Goal: Task Accomplishment & Management: Use online tool/utility

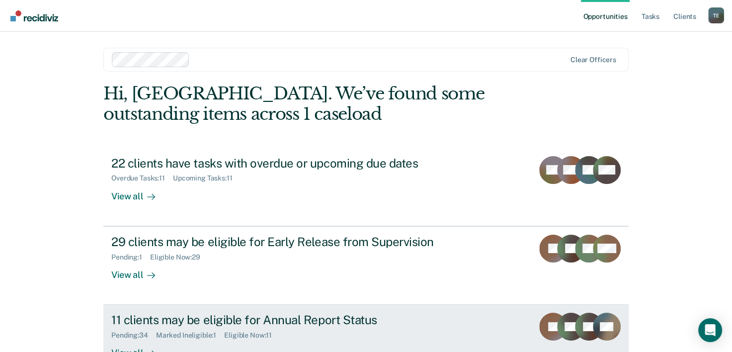
click at [298, 308] on link "11 clients may be eligible for Annual Report Status Pending : 34 Marked Ineligi…" at bounding box center [365, 344] width 525 height 78
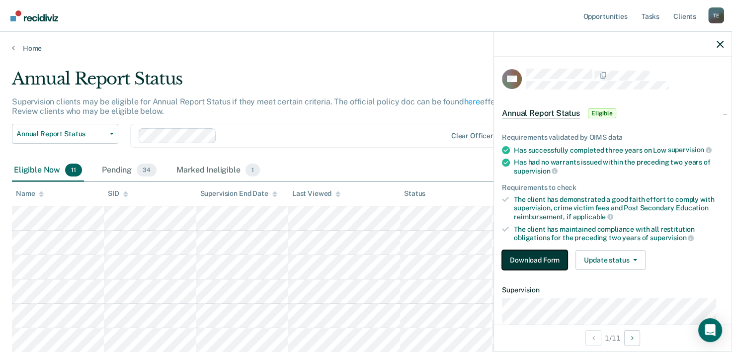
click at [511, 257] on button "Download Form" at bounding box center [535, 260] width 66 height 20
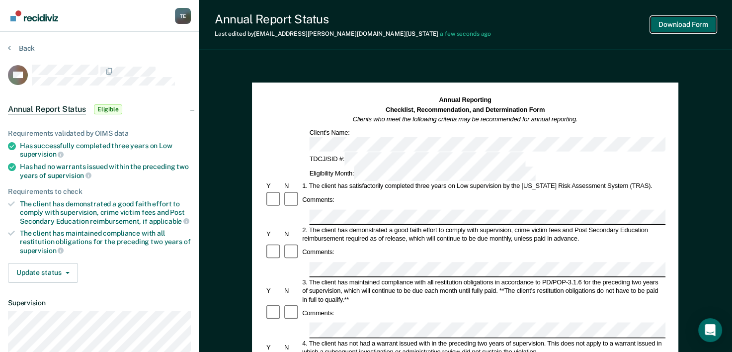
click at [704, 24] on button "Download Form" at bounding box center [684, 24] width 66 height 16
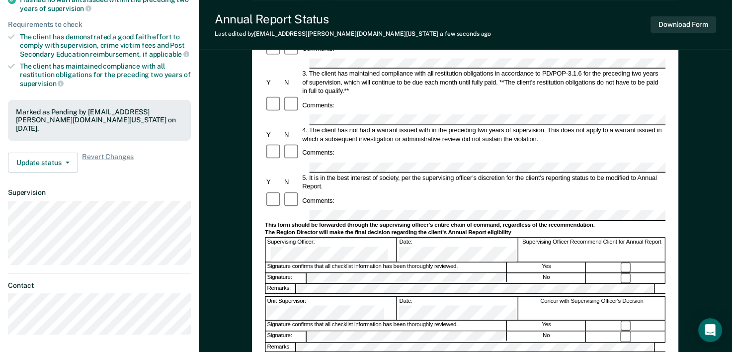
scroll to position [188, 0]
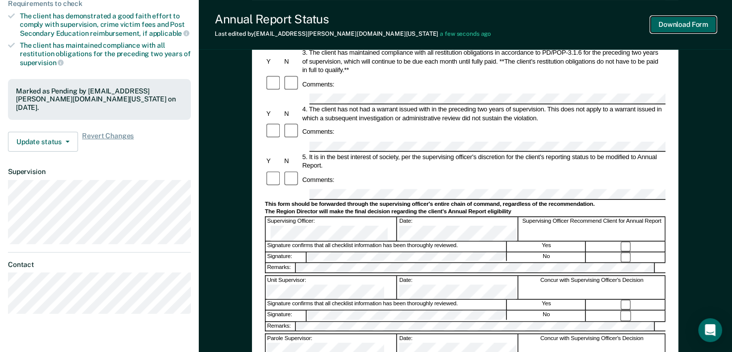
click at [682, 18] on button "Download Form" at bounding box center [684, 24] width 66 height 16
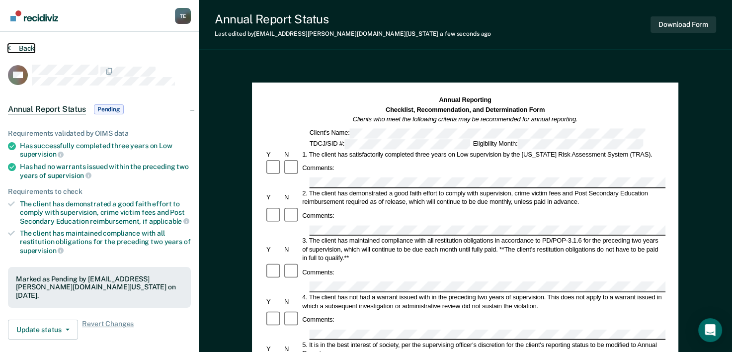
click at [17, 46] on button "Back" at bounding box center [21, 48] width 27 height 9
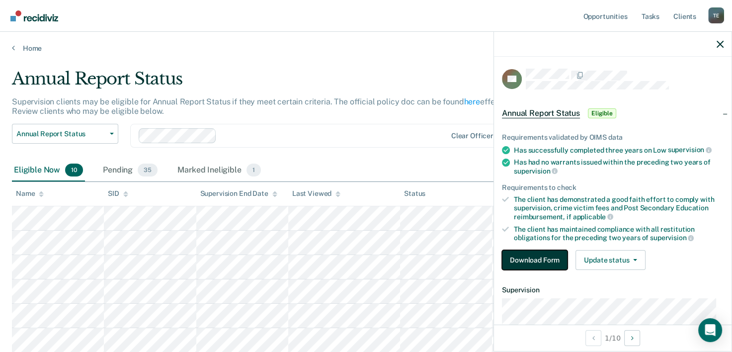
click at [537, 254] on button "Download Form" at bounding box center [535, 260] width 66 height 20
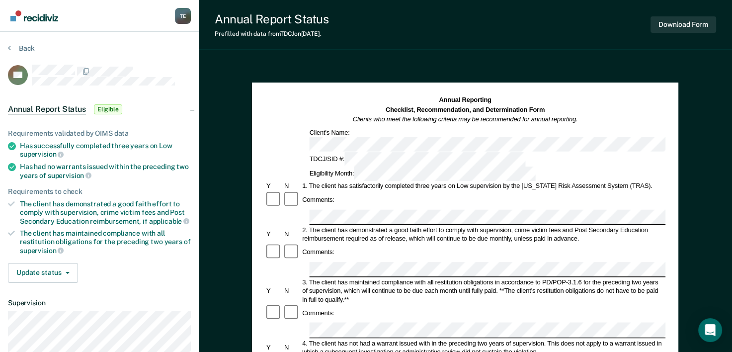
click at [19, 44] on button "Back" at bounding box center [21, 48] width 27 height 9
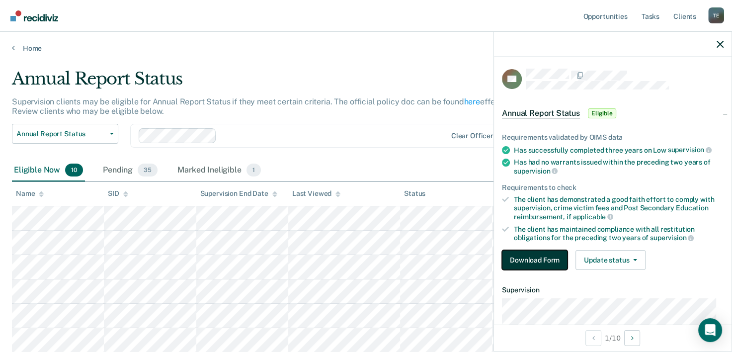
click at [525, 263] on button "Download Form" at bounding box center [535, 260] width 66 height 20
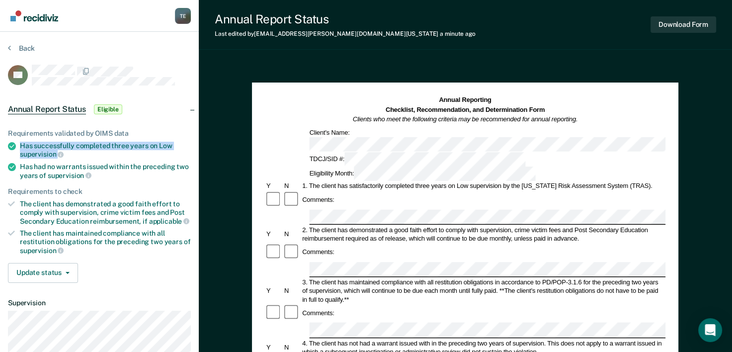
drag, startPoint x: 20, startPoint y: 142, endPoint x: 57, endPoint y: 150, distance: 37.6
click at [57, 150] on div "Has successfully completed three years on Low supervision" at bounding box center [105, 150] width 171 height 17
copy div "Has successfully completed three years on Low supervision"
drag, startPoint x: 24, startPoint y: 202, endPoint x: 39, endPoint y: 203, distance: 15.4
click at [39, 203] on div "The client has demonstrated a good faith effort to comply with supervision, cri…" at bounding box center [105, 212] width 171 height 25
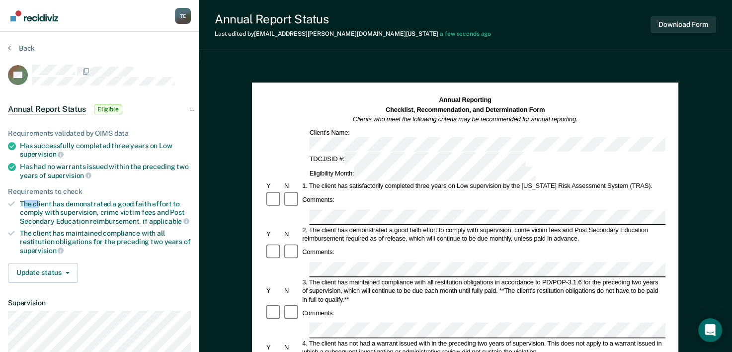
click at [39, 203] on div "The client has demonstrated a good faith effort to comply with supervision, cri…" at bounding box center [105, 212] width 171 height 25
drag, startPoint x: 20, startPoint y: 201, endPoint x: 45, endPoint y: 208, distance: 26.4
click at [45, 208] on div "The client has demonstrated a good faith effort to comply with supervision, cri…" at bounding box center [105, 212] width 171 height 25
copy div "The client has demonstrated a good faith effort to comply"
click at [22, 204] on div "The client has demonstrated a good faith effort to comply with supervision, cri…" at bounding box center [105, 212] width 171 height 25
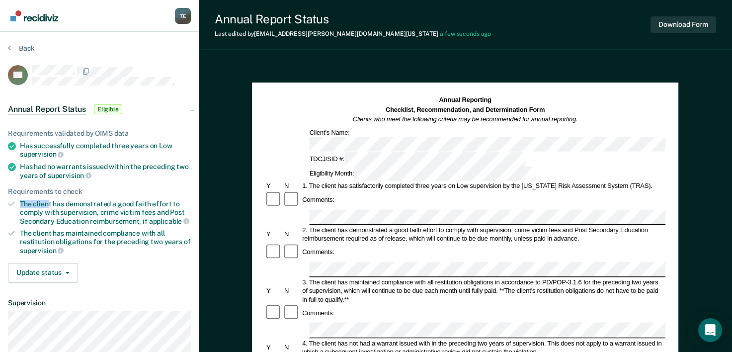
drag, startPoint x: 20, startPoint y: 203, endPoint x: 48, endPoint y: 200, distance: 27.9
click at [48, 200] on div "The client has demonstrated a good faith effort to comply with supervision, cri…" at bounding box center [105, 212] width 171 height 25
drag, startPoint x: 48, startPoint y: 200, endPoint x: 83, endPoint y: 171, distance: 46.0
click at [83, 171] on div "Has had no warrants issued within the preceding two years of supervision" at bounding box center [105, 171] width 171 height 17
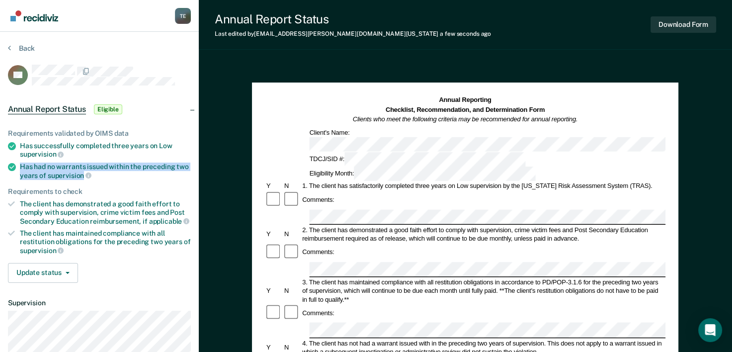
copy div "Has had no warrants issued within the preceding two years of supervision"
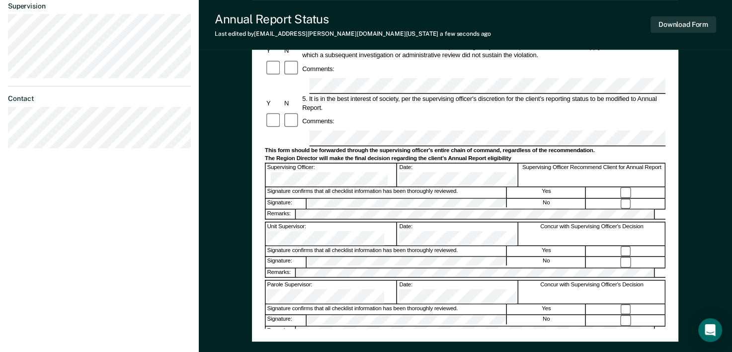
scroll to position [306, 0]
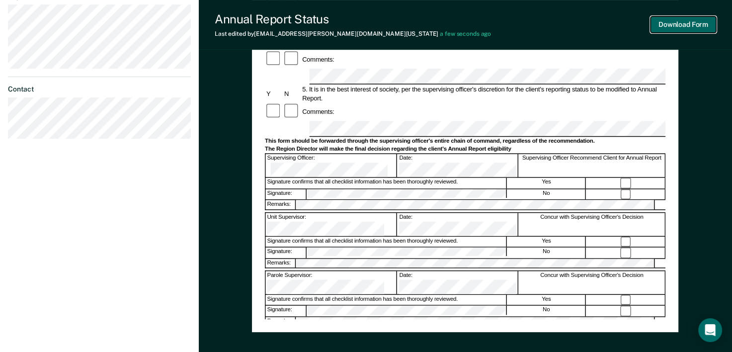
drag, startPoint x: 690, startPoint y: 32, endPoint x: 692, endPoint y: 124, distance: 92.5
click at [692, 124] on div "Annual Report Status Last edited by [PERSON_NAME][EMAIL_ADDRESS][DOMAIN_NAME][U…" at bounding box center [465, 29] width 533 height 670
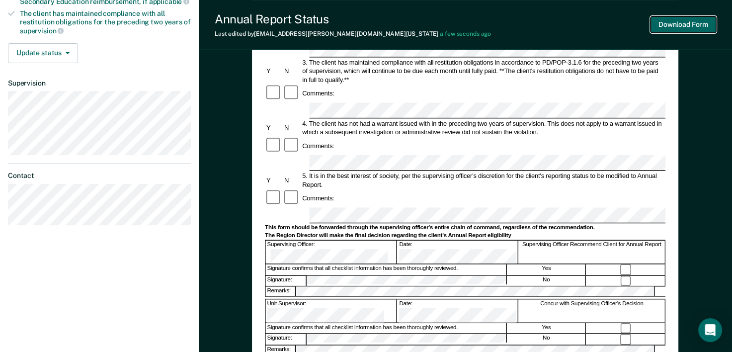
scroll to position [219, 0]
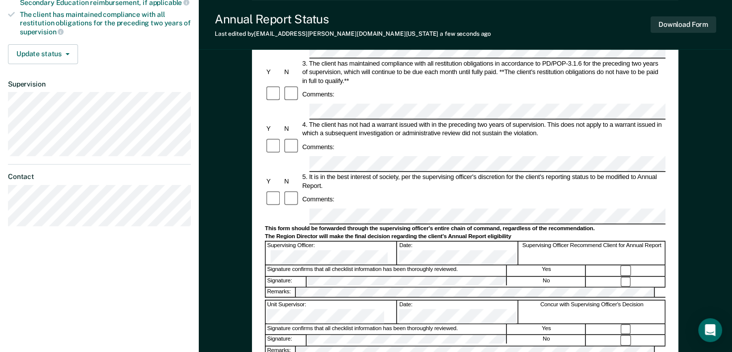
click at [239, 112] on div "Annual Reporting Checklist, Recommendation, and Determination Form Clients who …" at bounding box center [465, 170] width 533 height 654
click at [680, 17] on button "Download Form" at bounding box center [684, 24] width 66 height 16
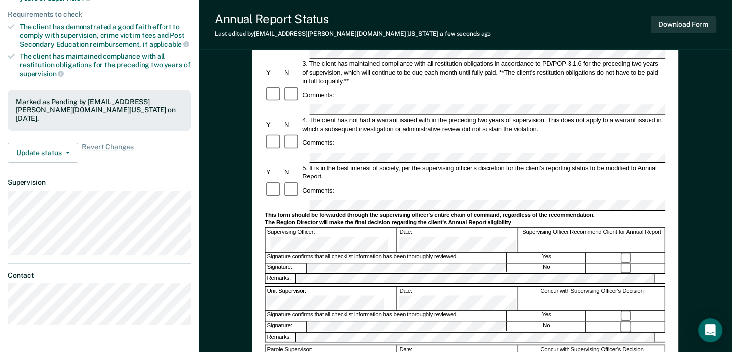
scroll to position [0, 0]
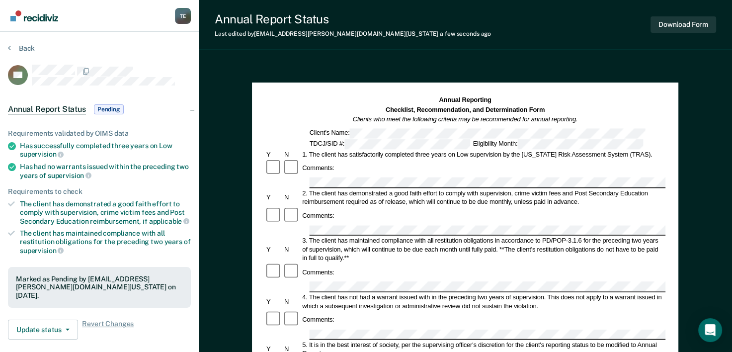
click at [17, 48] on button "Back" at bounding box center [21, 48] width 27 height 9
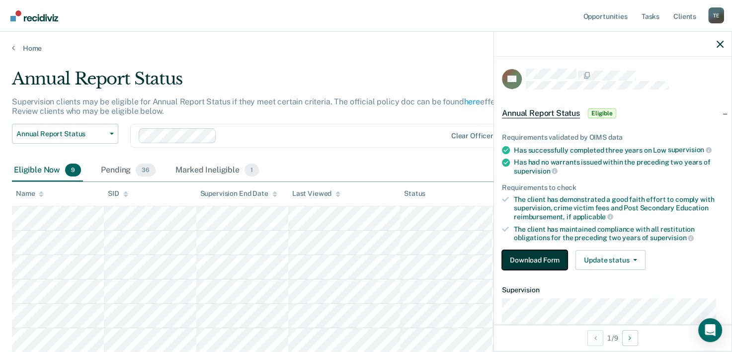
click at [519, 262] on button "Download Form" at bounding box center [535, 260] width 66 height 20
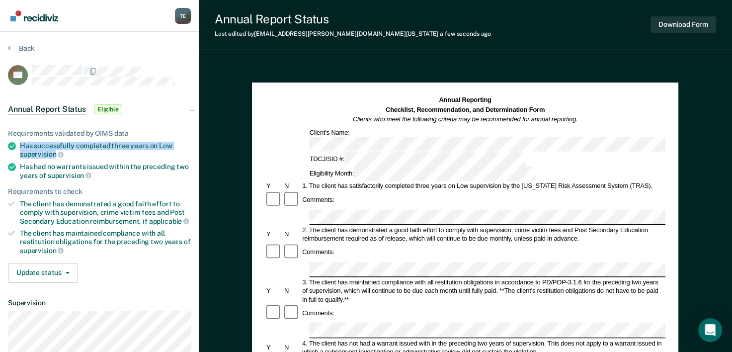
drag, startPoint x: 56, startPoint y: 152, endPoint x: 12, endPoint y: 146, distance: 44.1
click at [12, 146] on li "Has successfully completed three years on Low supervision" at bounding box center [99, 150] width 183 height 17
copy div "Has successfully completed three years on Low supervision"
drag, startPoint x: 57, startPoint y: 150, endPoint x: 20, endPoint y: 143, distance: 37.8
click at [20, 143] on div "Has successfully completed three years on Low supervision" at bounding box center [105, 150] width 171 height 17
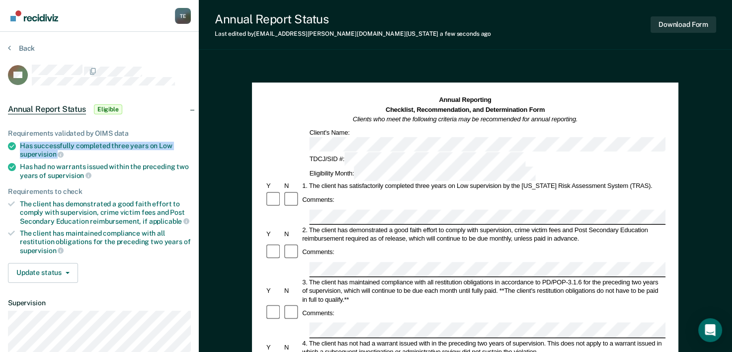
copy div "Has successfully completed three years on Low supervision"
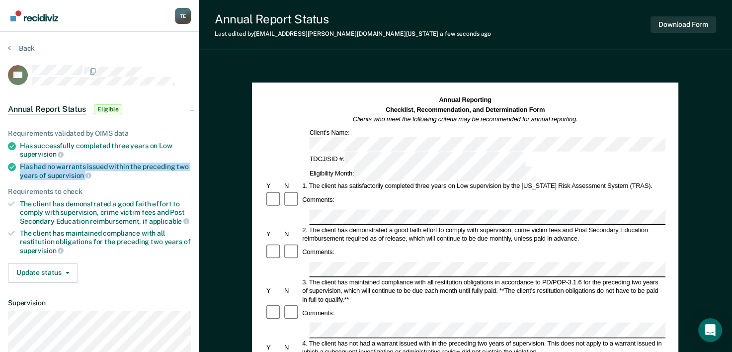
drag, startPoint x: 18, startPoint y: 167, endPoint x: 84, endPoint y: 171, distance: 65.8
click at [84, 171] on li "Has had no warrants issued within the preceding two years of supervision" at bounding box center [99, 171] width 183 height 17
copy div "Has had no warrants issued within the preceding two years of supervision"
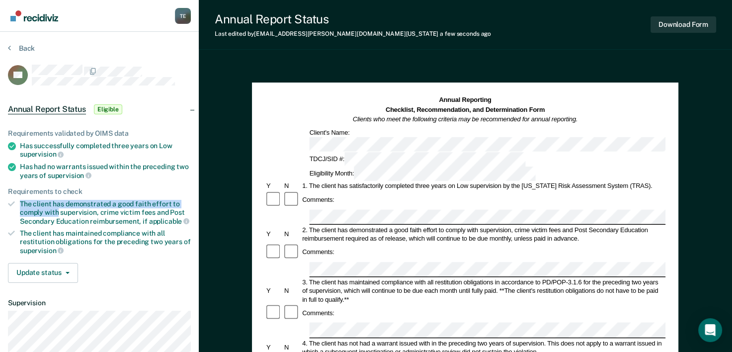
drag, startPoint x: 20, startPoint y: 199, endPoint x: 58, endPoint y: 212, distance: 39.9
click at [58, 212] on div "The client has demonstrated a good faith effort to comply with supervision, cri…" at bounding box center [105, 212] width 171 height 25
copy div "The client has demonstrated a good faith effort to comply with"
click at [0, 201] on html "Looks like you’re using Internet Explorer 11. For faster loading and a better e…" at bounding box center [366, 176] width 732 height 352
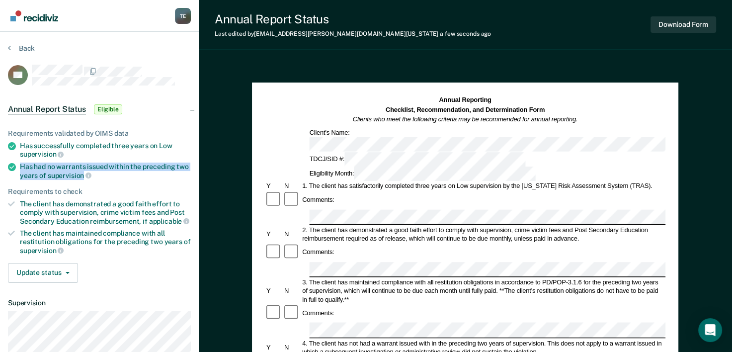
drag, startPoint x: 19, startPoint y: 167, endPoint x: 82, endPoint y: 171, distance: 62.8
click at [82, 171] on li "Has had no warrants issued within the preceding two years of supervision" at bounding box center [99, 171] width 183 height 17
copy div "Has had no warrants issued within the preceding two years of supervision"
drag, startPoint x: 732, startPoint y: 127, endPoint x: 732, endPoint y: 134, distance: 6.5
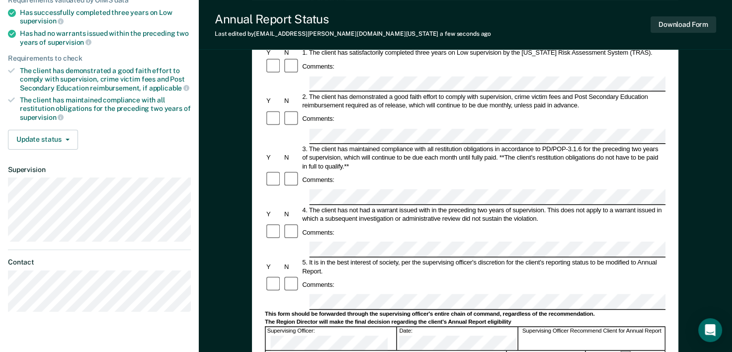
scroll to position [139, 0]
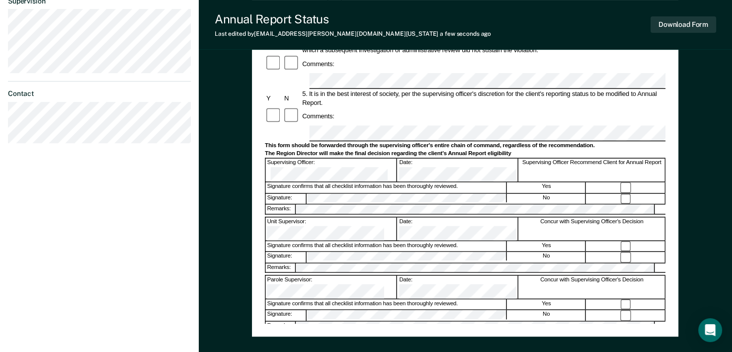
scroll to position [0, 81]
click at [472, 333] on div "Assistant Region Director: Date: Concur with Supervising Officer's Decision" at bounding box center [465, 345] width 401 height 24
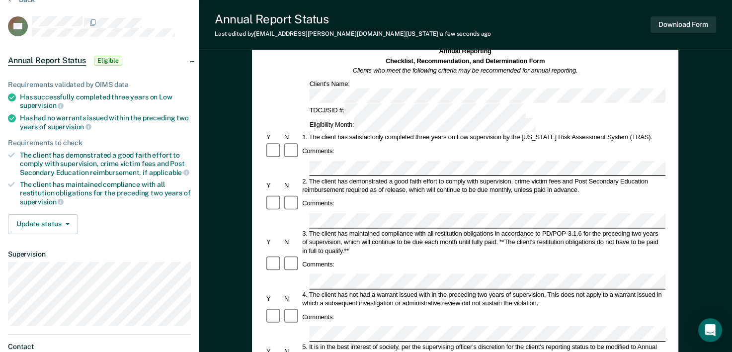
scroll to position [46, 0]
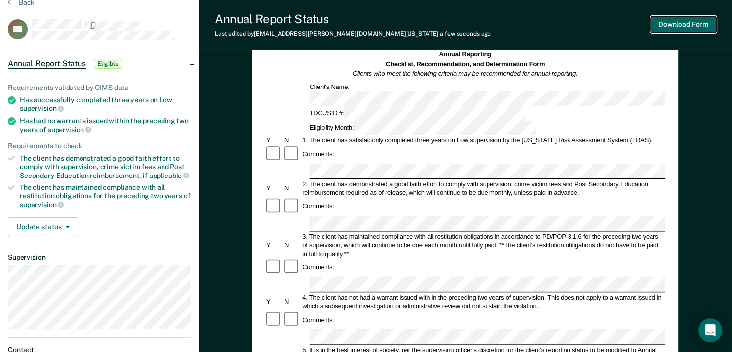
click at [689, 28] on button "Download Form" at bounding box center [684, 24] width 66 height 16
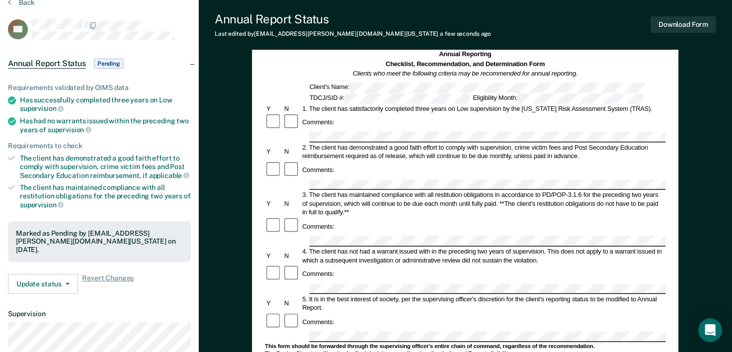
click at [21, 6] on div "Back" at bounding box center [99, 8] width 183 height 21
click at [24, 2] on button "Back" at bounding box center [21, 2] width 27 height 9
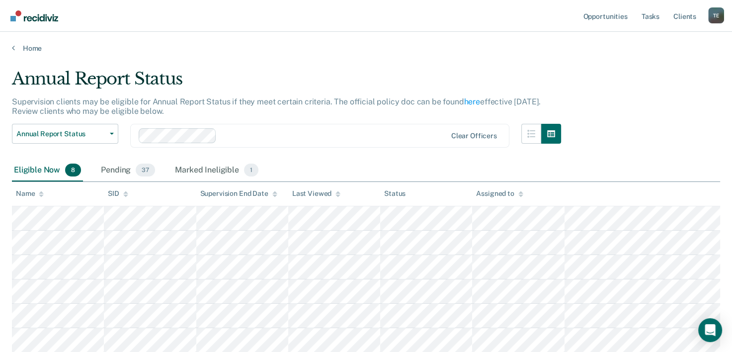
scroll to position [72, 0]
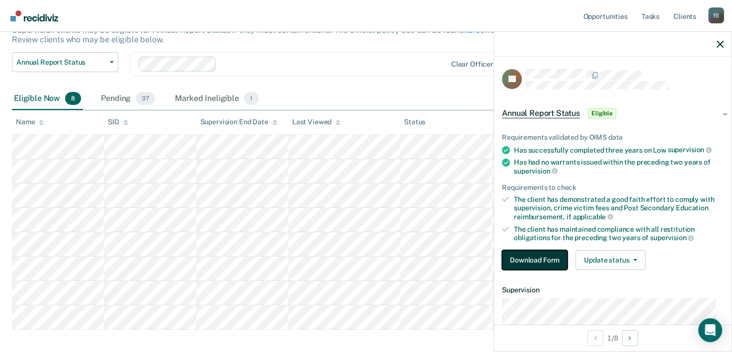
click at [553, 254] on button "Download Form" at bounding box center [535, 260] width 66 height 20
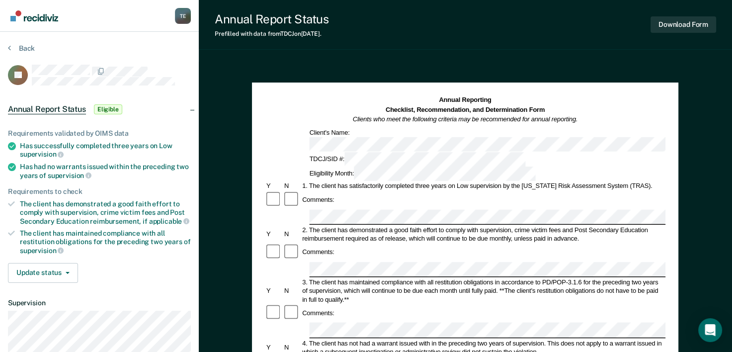
click at [516, 167] on div "Eligibility Month:" at bounding box center [422, 174] width 229 height 14
click at [34, 54] on div "Back" at bounding box center [99, 54] width 183 height 21
click at [30, 45] on button "Back" at bounding box center [21, 48] width 27 height 9
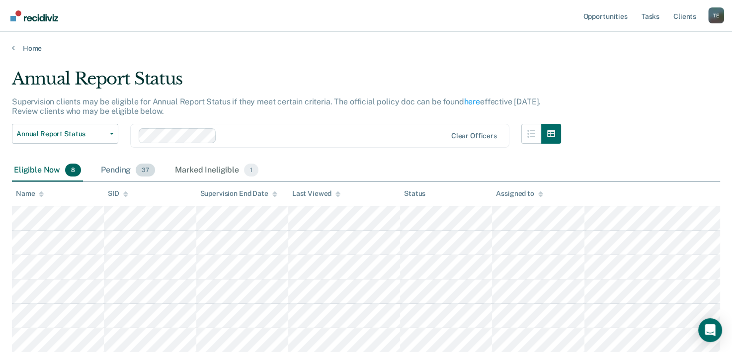
click at [121, 171] on div "Pending 37" at bounding box center [128, 171] width 58 height 22
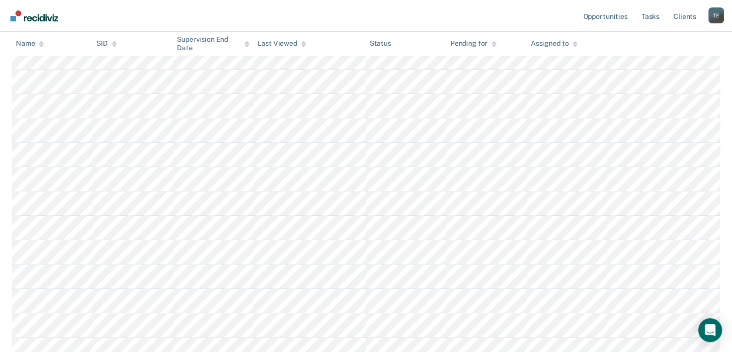
scroll to position [826, 0]
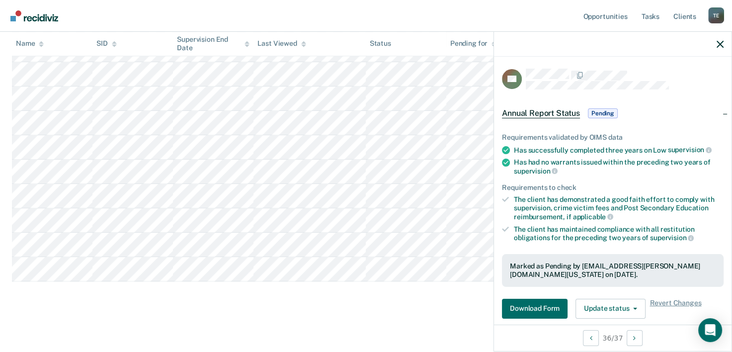
click at [543, 292] on div "Requirements validated by OIMS data Has successfully completed three years on L…" at bounding box center [613, 221] width 238 height 209
click at [543, 299] on button "Download Form" at bounding box center [535, 309] width 66 height 20
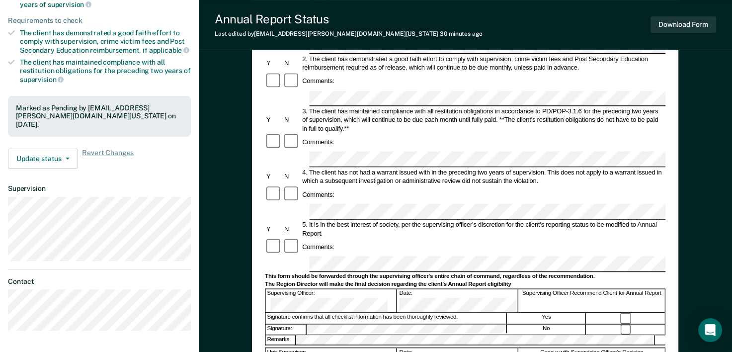
scroll to position [170, 0]
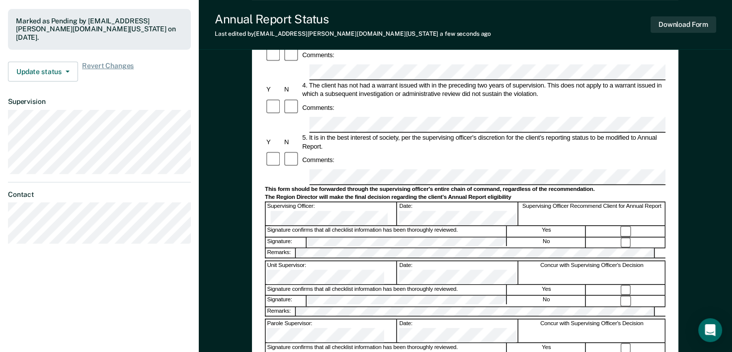
scroll to position [252, 0]
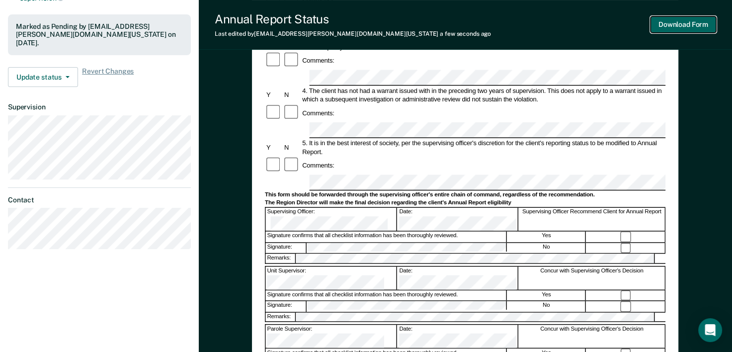
click at [703, 26] on button "Download Form" at bounding box center [684, 24] width 66 height 16
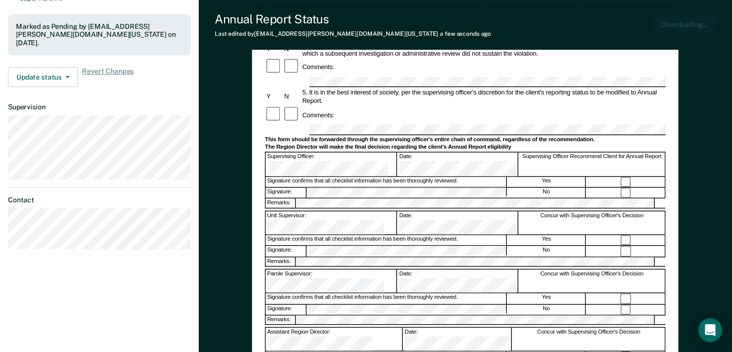
scroll to position [0, 0]
click at [731, 149] on div "Annual Reporting Checklist, Recommendation, and Determination Form Clients who …" at bounding box center [465, 136] width 533 height 654
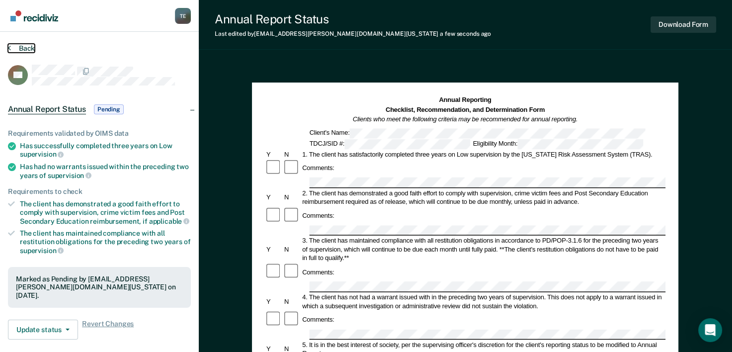
click at [19, 51] on button "Back" at bounding box center [21, 48] width 27 height 9
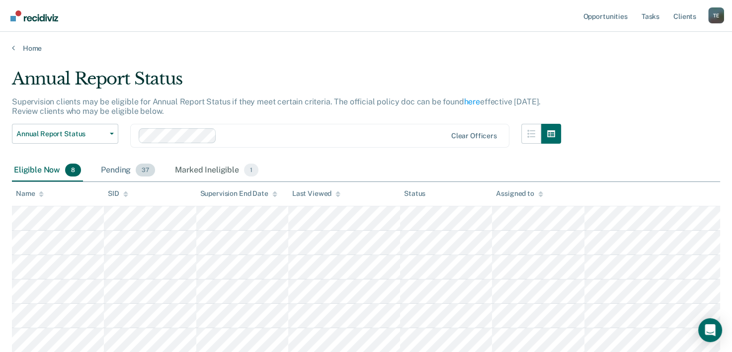
click at [123, 174] on div "Pending 37" at bounding box center [128, 171] width 58 height 22
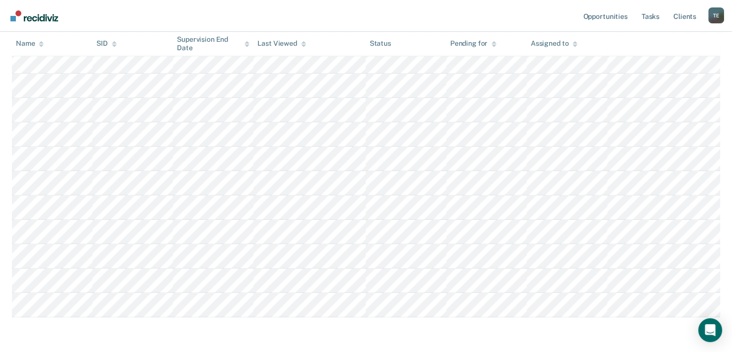
scroll to position [799, 0]
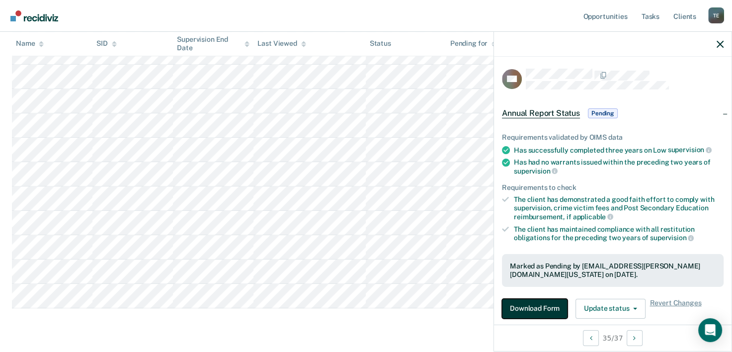
click at [544, 306] on button "Download Form" at bounding box center [535, 309] width 66 height 20
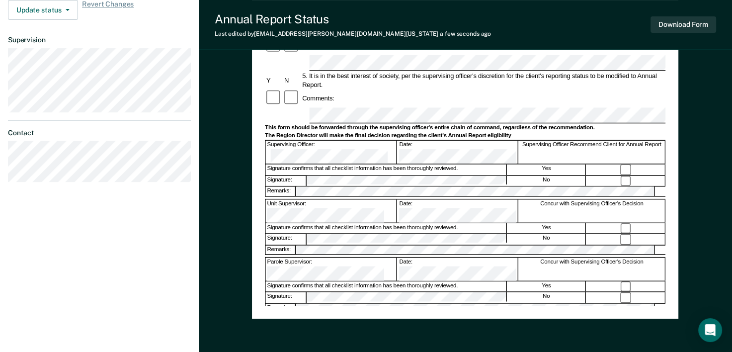
scroll to position [324, 0]
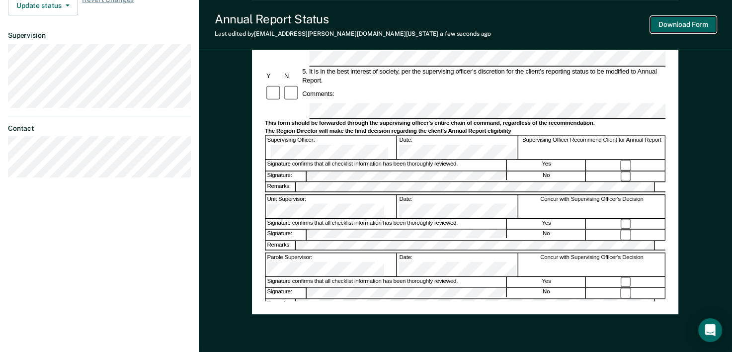
click at [696, 29] on button "Download Form" at bounding box center [684, 24] width 66 height 16
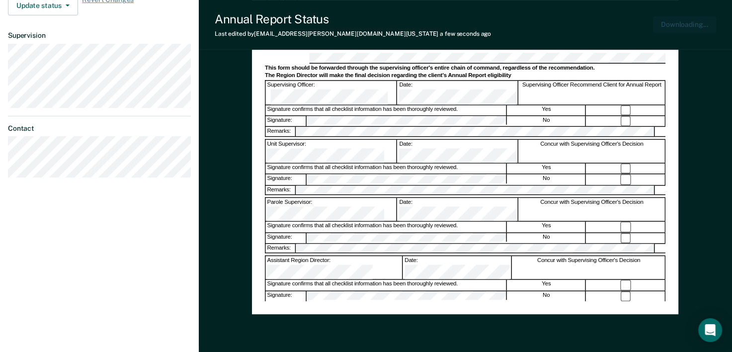
scroll to position [0, 0]
click at [477, 38] on div "Annual Report Status Last edited by [PERSON_NAME][EMAIL_ADDRESS][DOMAIN_NAME][U…" at bounding box center [465, 25] width 533 height 50
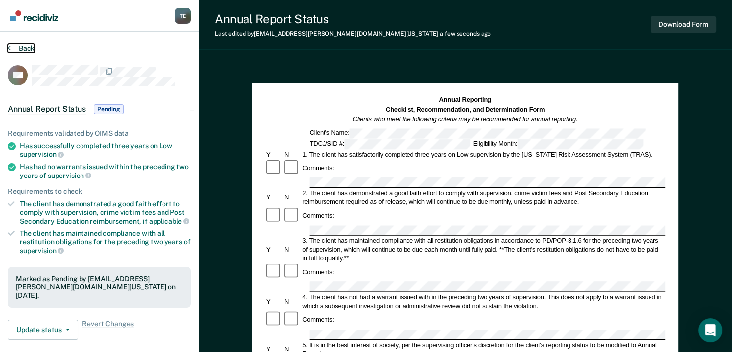
click at [20, 50] on button "Back" at bounding box center [21, 48] width 27 height 9
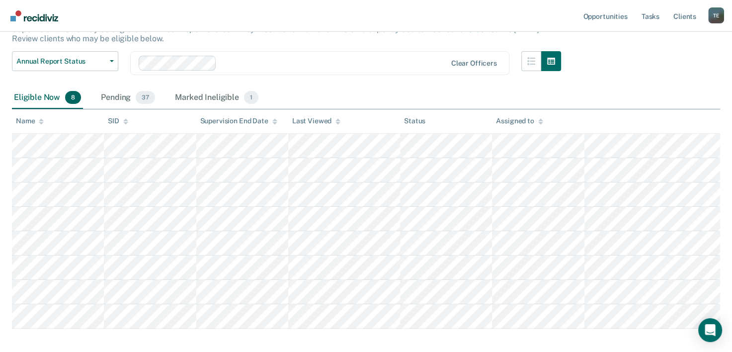
scroll to position [6, 0]
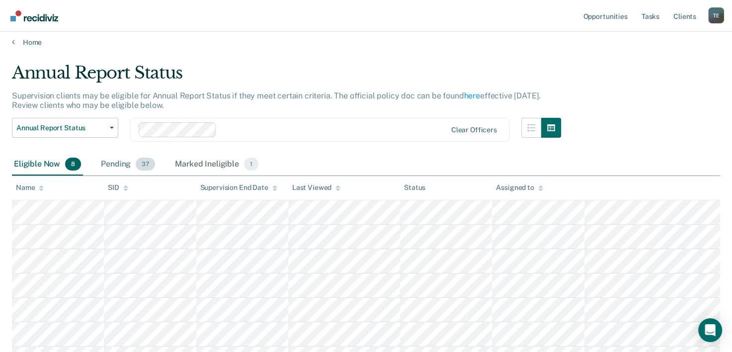
click at [153, 170] on div "Pending 37" at bounding box center [128, 165] width 58 height 22
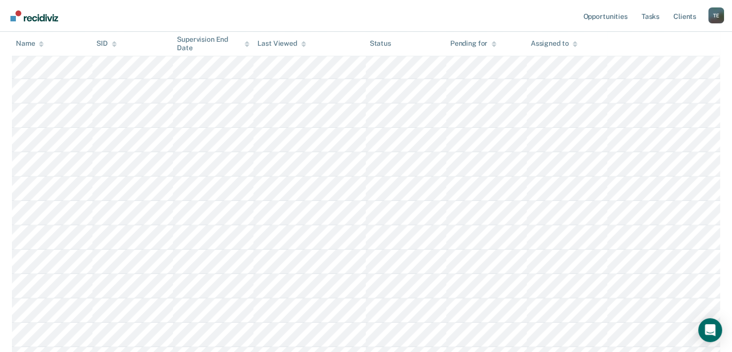
scroll to position [728, 0]
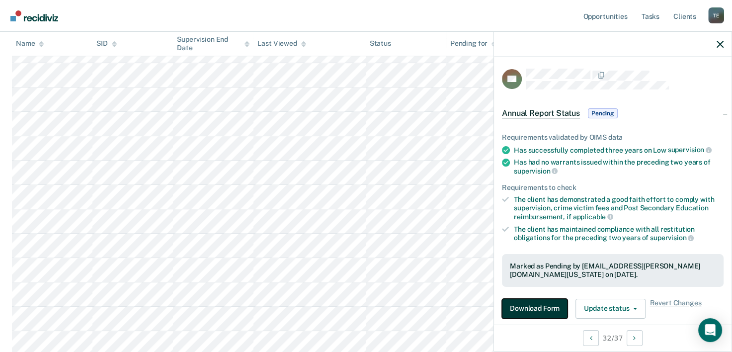
click at [529, 312] on button "Download Form" at bounding box center [535, 309] width 66 height 20
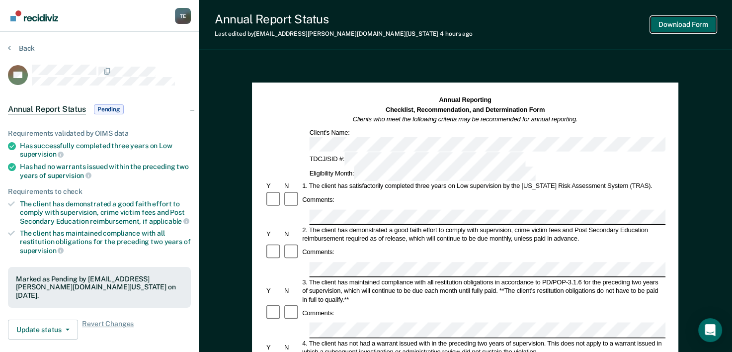
click at [684, 26] on button "Download Form" at bounding box center [684, 24] width 66 height 16
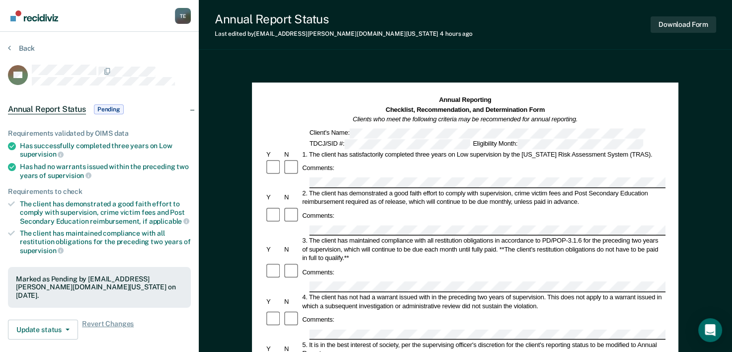
click at [16, 42] on section "Back VT Annual Report Status Pending Requirements validated by OIMS data Has su…" at bounding box center [99, 277] width 199 height 490
click at [16, 46] on button "Back" at bounding box center [21, 48] width 27 height 9
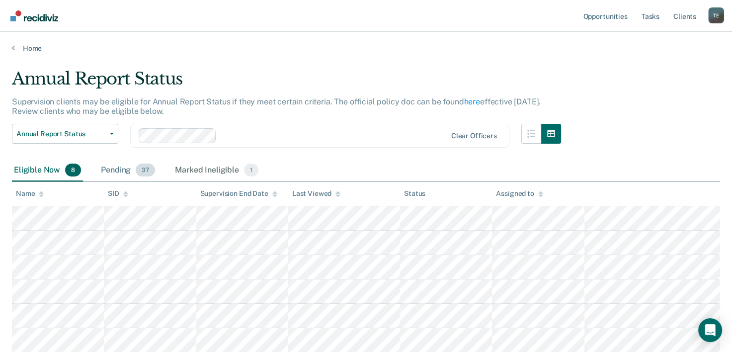
click at [102, 174] on div "Pending 37" at bounding box center [128, 171] width 58 height 22
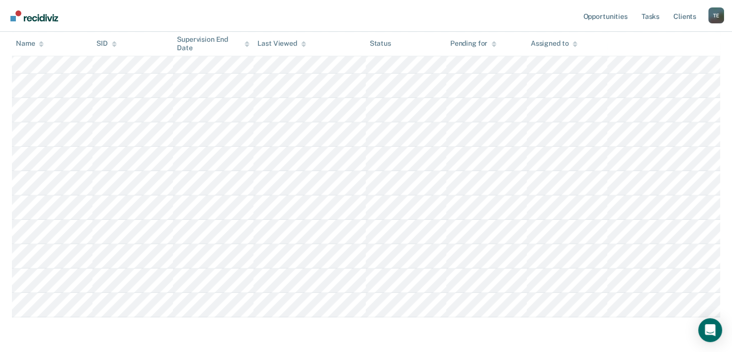
scroll to position [793, 0]
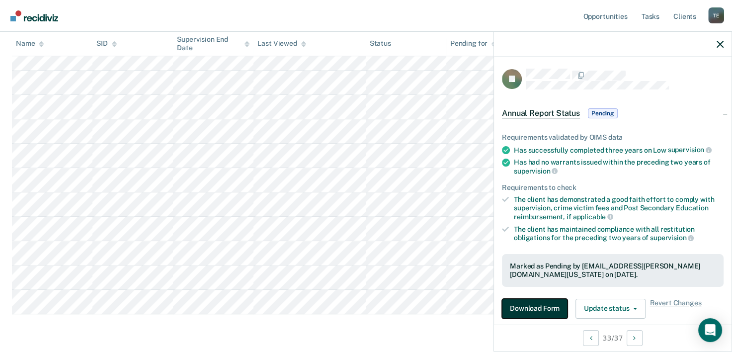
click at [555, 306] on button "Download Form" at bounding box center [535, 309] width 66 height 20
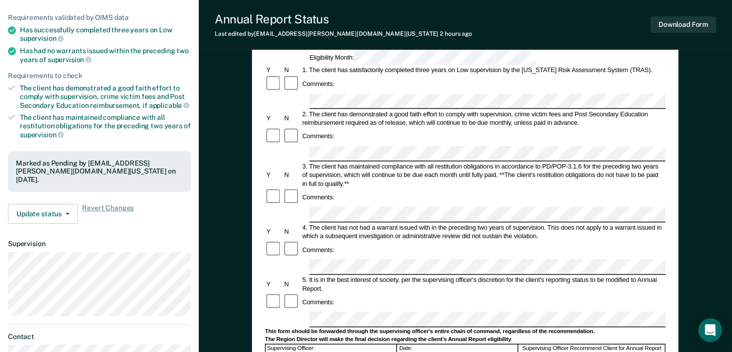
scroll to position [151, 0]
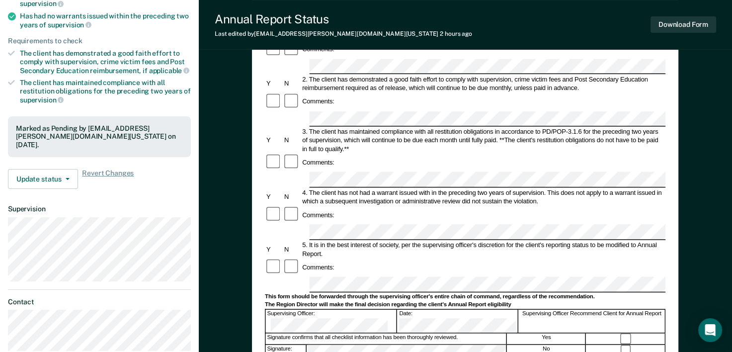
click at [443, 293] on div "This form should be forwarded through the supervising officer's entire chain of…" at bounding box center [465, 296] width 401 height 7
click at [692, 21] on button "Download Form" at bounding box center [684, 24] width 66 height 16
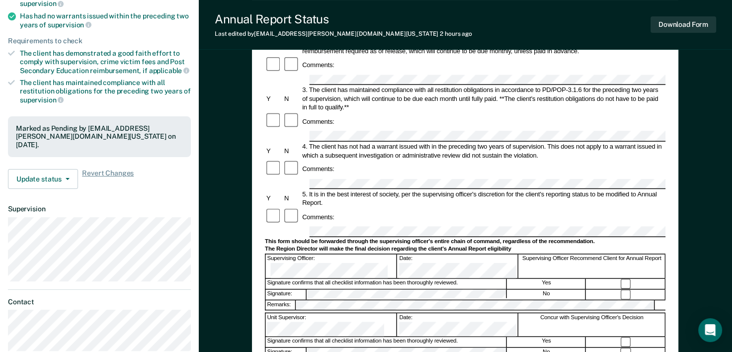
scroll to position [0, 0]
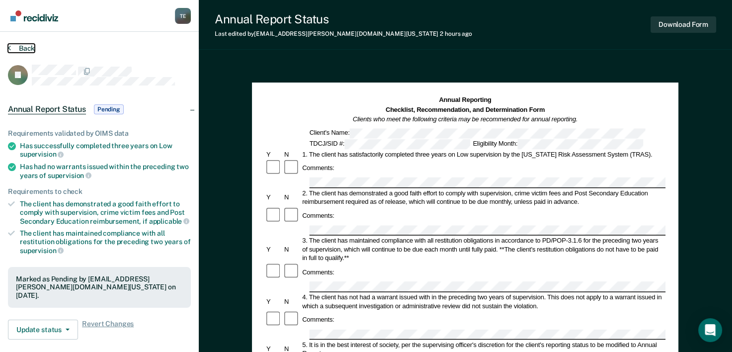
click at [17, 50] on button "Back" at bounding box center [21, 48] width 27 height 9
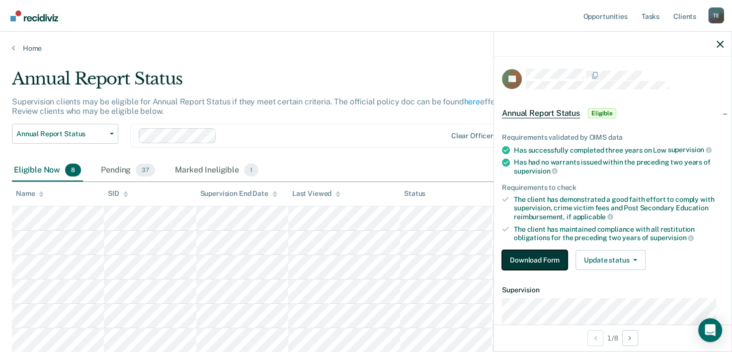
click at [523, 263] on button "Download Form" at bounding box center [535, 260] width 66 height 20
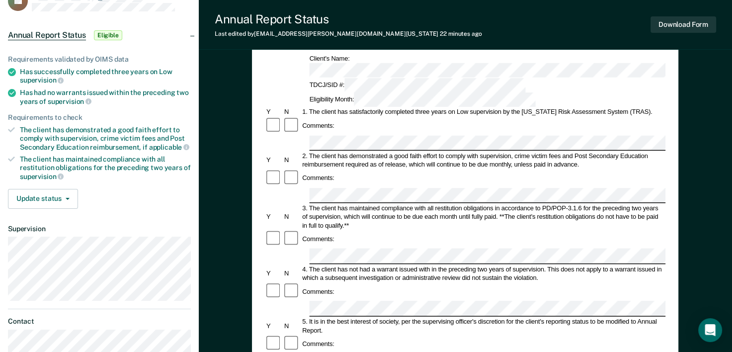
scroll to position [63, 0]
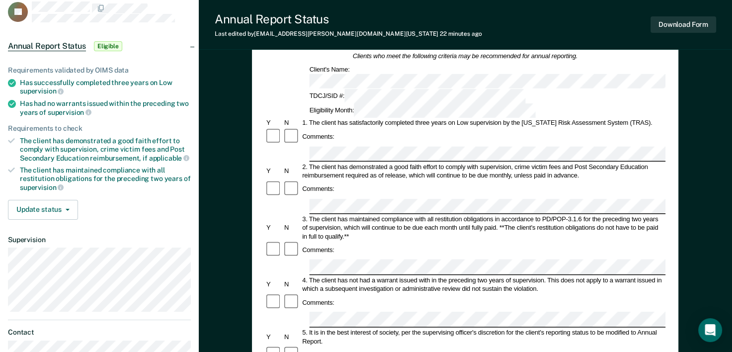
click at [352, 128] on div "Comments:" at bounding box center [465, 137] width 401 height 18
click at [21, 79] on div "Has successfully completed three years on Low supervision" at bounding box center [105, 87] width 171 height 17
drag, startPoint x: 21, startPoint y: 78, endPoint x: 53, endPoint y: 89, distance: 33.3
click at [53, 89] on div "Has successfully completed three years on Low supervision" at bounding box center [105, 87] width 171 height 17
click at [24, 87] on span "supervision" at bounding box center [42, 91] width 44 height 8
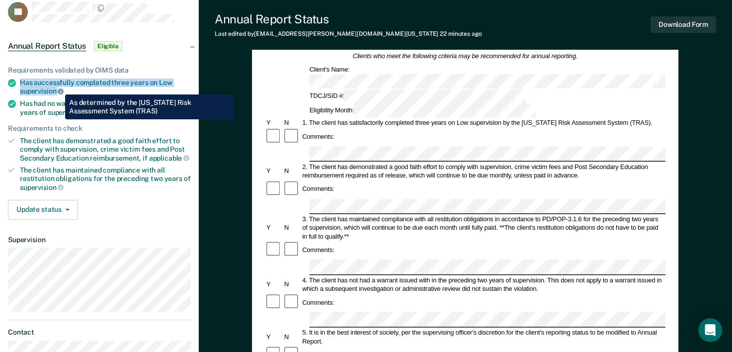
drag, startPoint x: 21, startPoint y: 81, endPoint x: 58, endPoint y: 87, distance: 36.8
click at [58, 87] on div "Has successfully completed three years on Low supervision" at bounding box center [105, 87] width 171 height 17
copy div "Has successfully completed three years on Low supervision"
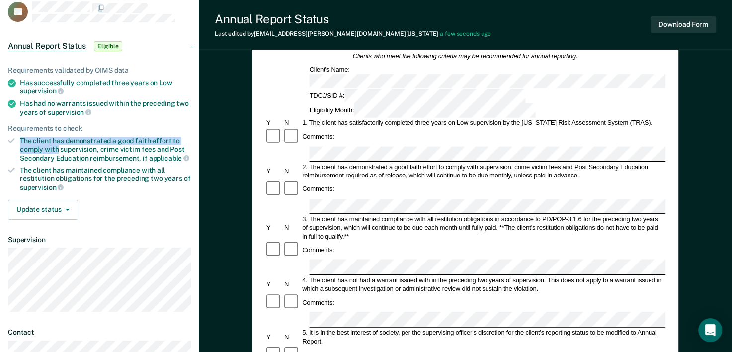
drag, startPoint x: 19, startPoint y: 140, endPoint x: 58, endPoint y: 145, distance: 38.6
click at [58, 145] on li "The client has demonstrated a good faith effort to comply with supervision, cri…" at bounding box center [99, 149] width 183 height 25
copy div "The client has demonstrated a good faith effort to comply with"
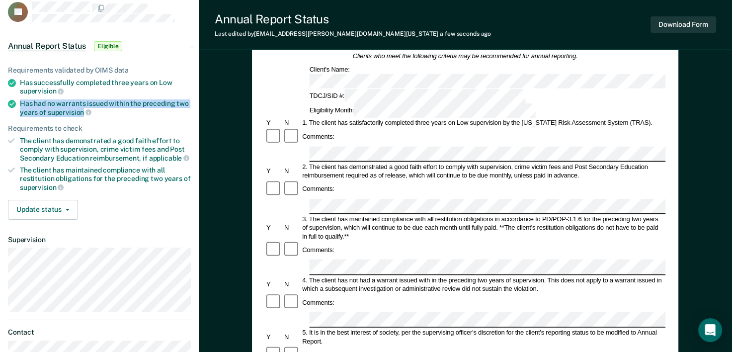
drag, startPoint x: 18, startPoint y: 101, endPoint x: 82, endPoint y: 111, distance: 64.9
click at [82, 111] on li "Has had no warrants issued within the preceding two years of supervision" at bounding box center [99, 107] width 183 height 17
click at [82, 111] on span "supervision" at bounding box center [70, 112] width 44 height 8
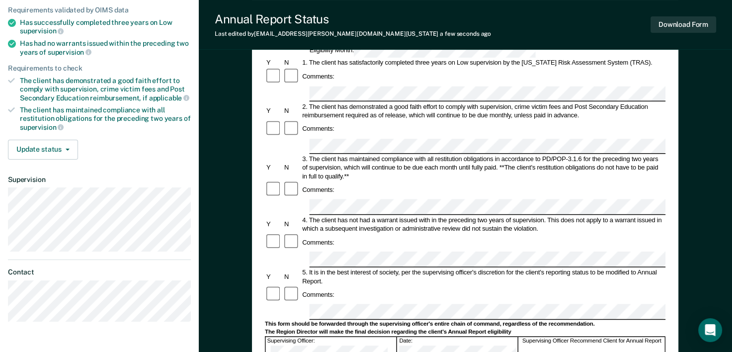
scroll to position [165, 0]
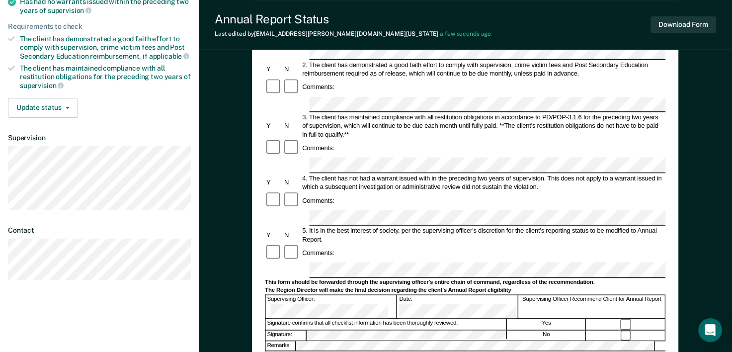
drag, startPoint x: 622, startPoint y: 237, endPoint x: 597, endPoint y: 241, distance: 25.3
click at [597, 331] on div at bounding box center [626, 336] width 79 height 10
click at [628, 319] on div at bounding box center [626, 324] width 79 height 10
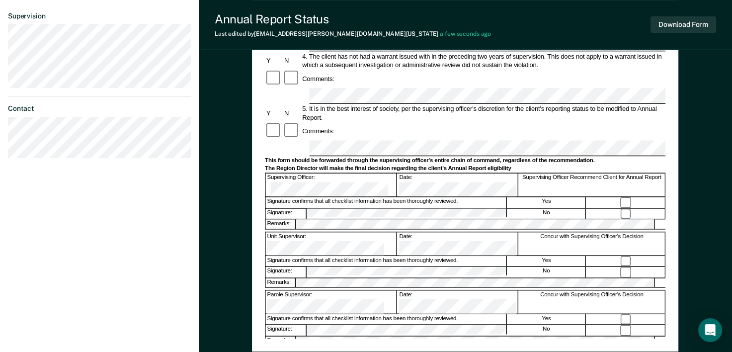
scroll to position [302, 0]
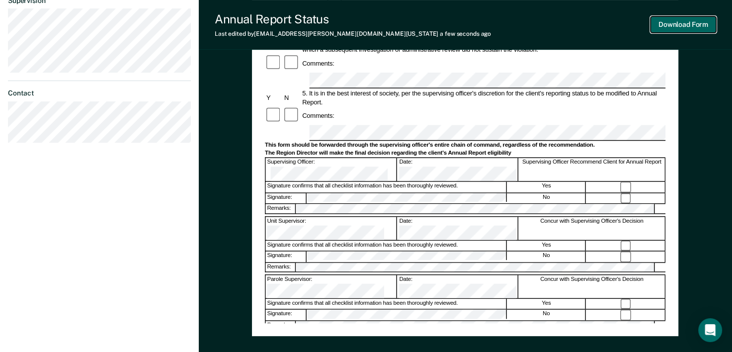
click at [690, 31] on button "Download Form" at bounding box center [684, 24] width 66 height 16
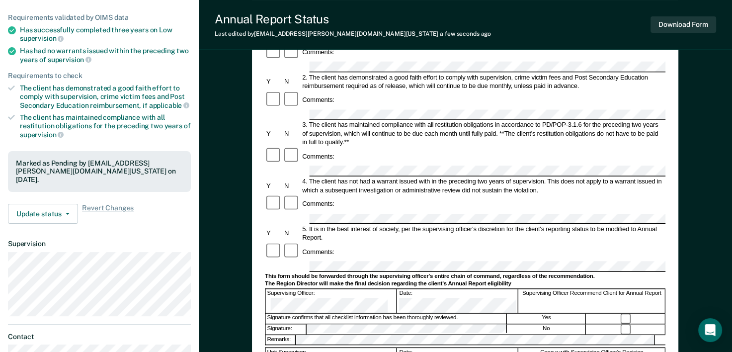
scroll to position [122, 0]
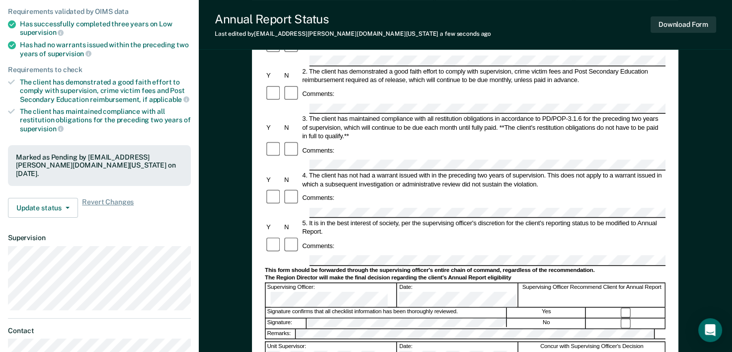
click at [281, 255] on div at bounding box center [465, 260] width 401 height 10
click at [683, 24] on button "Download Form" at bounding box center [684, 24] width 66 height 16
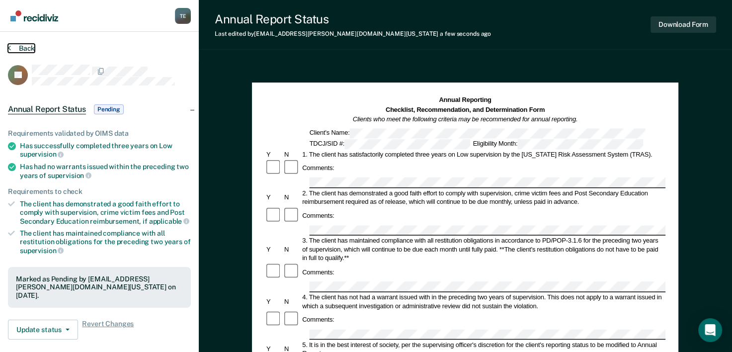
click at [27, 47] on button "Back" at bounding box center [21, 48] width 27 height 9
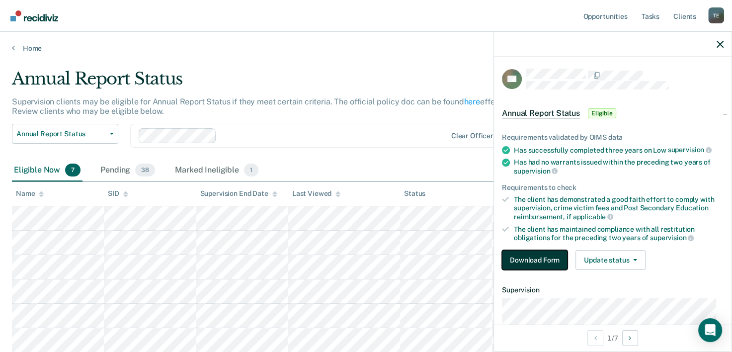
click at [525, 263] on button "Download Form" at bounding box center [535, 260] width 66 height 20
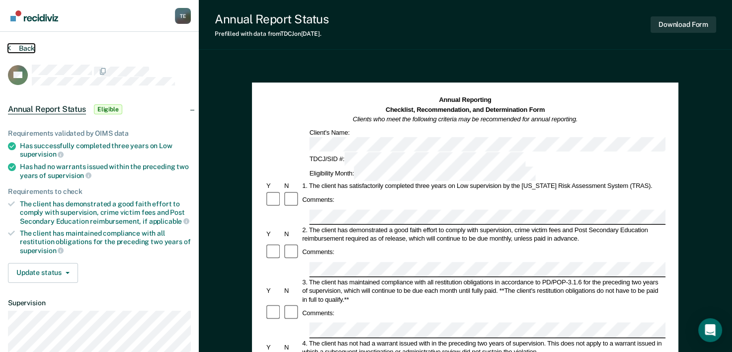
click at [26, 44] on button "Back" at bounding box center [21, 48] width 27 height 9
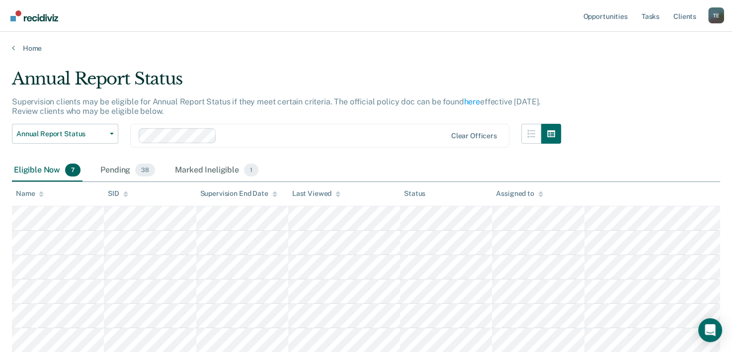
scroll to position [95, 0]
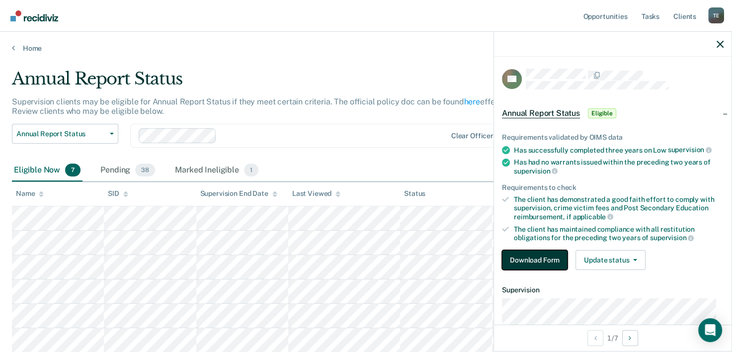
click at [535, 261] on button "Download Form" at bounding box center [535, 260] width 66 height 20
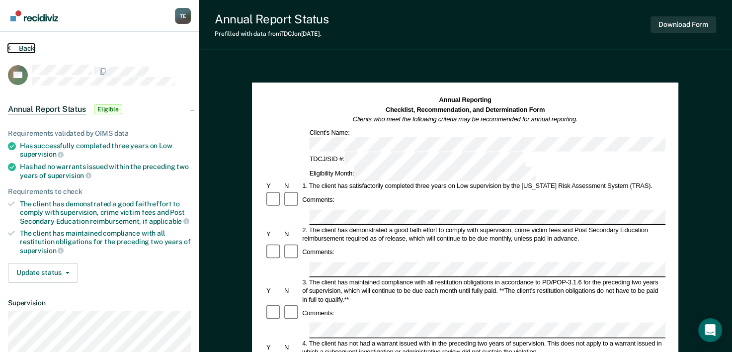
click at [16, 48] on button "Back" at bounding box center [21, 48] width 27 height 9
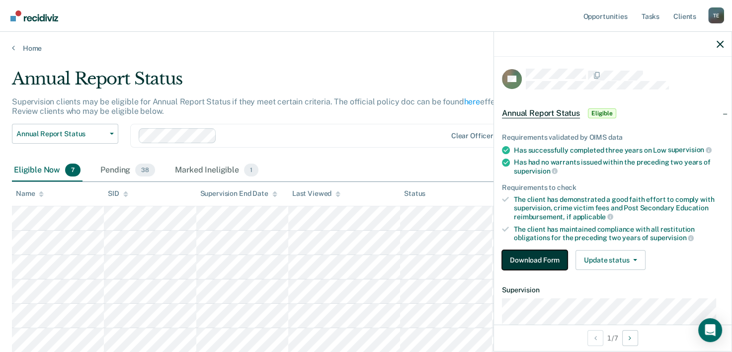
click at [538, 260] on button "Download Form" at bounding box center [535, 260] width 66 height 20
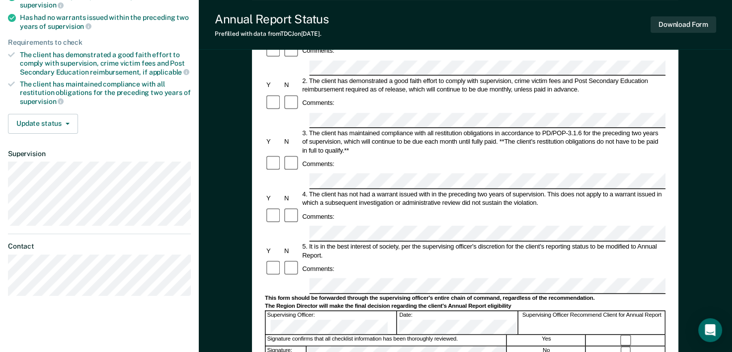
scroll to position [152, 0]
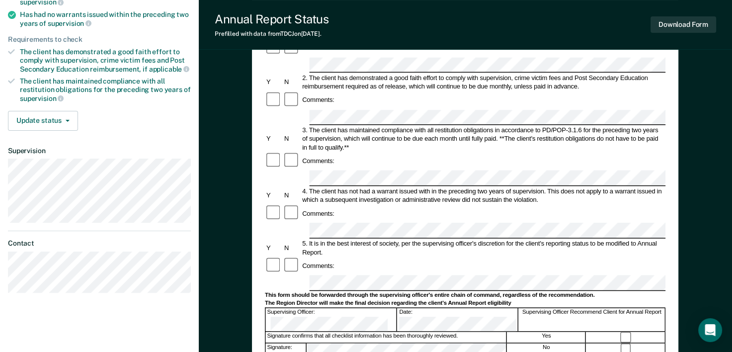
click at [718, 109] on div "Annual Reporting Checklist, Recommendation, and Determination Form Clients who …" at bounding box center [465, 237] width 533 height 654
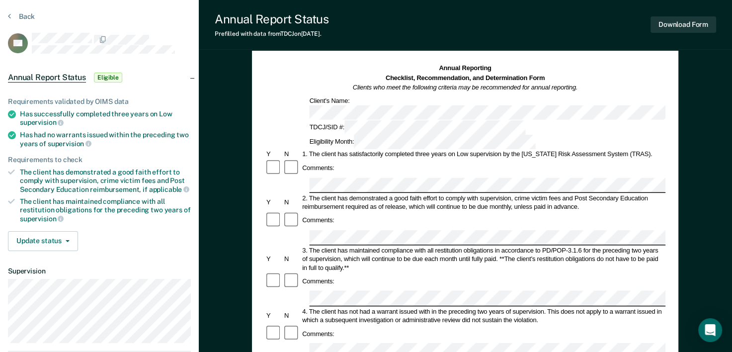
scroll to position [29, 0]
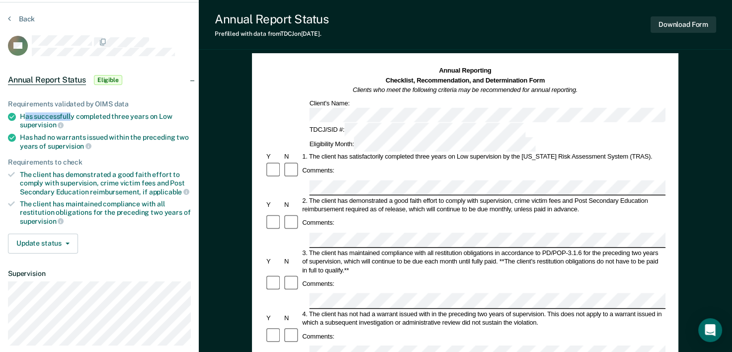
drag, startPoint x: 23, startPoint y: 112, endPoint x: 72, endPoint y: 118, distance: 48.6
click at [72, 118] on div "Has successfully completed three years on Low supervision" at bounding box center [105, 120] width 171 height 17
drag, startPoint x: 72, startPoint y: 118, endPoint x: 24, endPoint y: 115, distance: 47.8
click at [24, 115] on div "Has successfully completed three years on Low supervision" at bounding box center [105, 120] width 171 height 17
drag, startPoint x: 24, startPoint y: 115, endPoint x: 16, endPoint y: 113, distance: 8.2
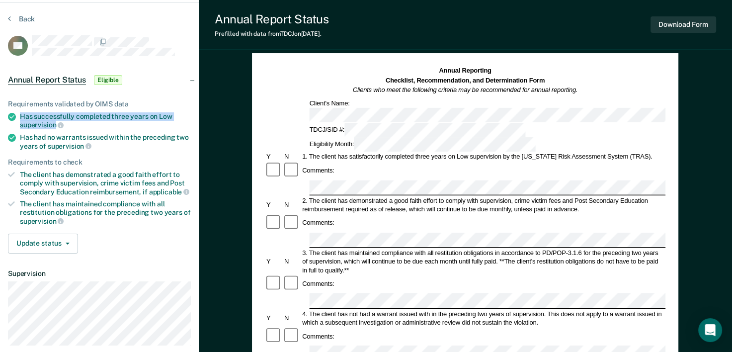
click at [16, 113] on li "Has successfully completed three years on Low supervision" at bounding box center [99, 120] width 183 height 17
copy div "Has successfully completed three years on Low supervision"
click at [342, 249] on div "3. The client has maintained compliance with all restitution obligations in acc…" at bounding box center [483, 262] width 365 height 26
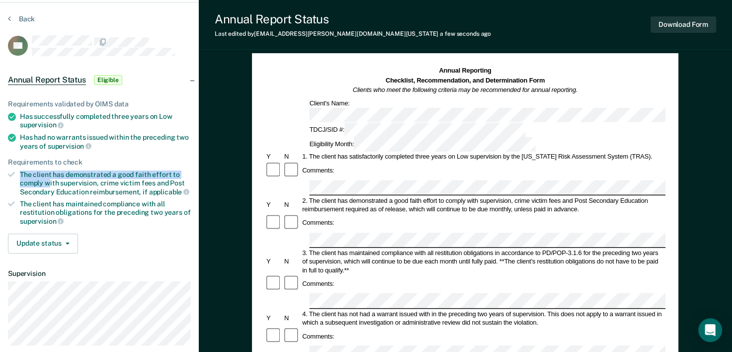
drag, startPoint x: 19, startPoint y: 170, endPoint x: 50, endPoint y: 180, distance: 32.4
click at [50, 180] on li "The client has demonstrated a good faith effort to comply with supervision, cri…" at bounding box center [99, 182] width 183 height 25
copy div "The client has demonstrated a good faith effort to comply w"
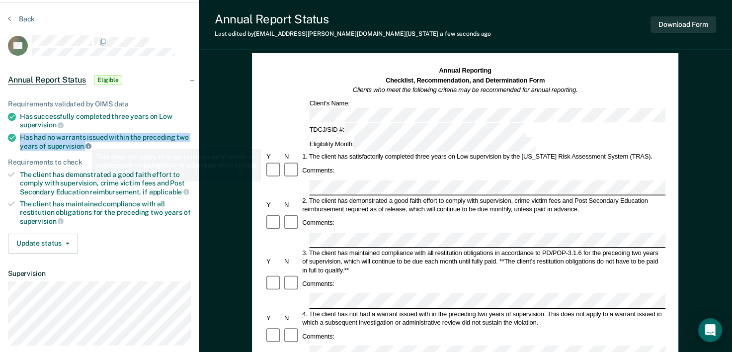
drag, startPoint x: 19, startPoint y: 135, endPoint x: 84, endPoint y: 142, distance: 66.0
click at [84, 142] on li "Has had no warrants issued within the preceding two years of supervision" at bounding box center [99, 141] width 183 height 17
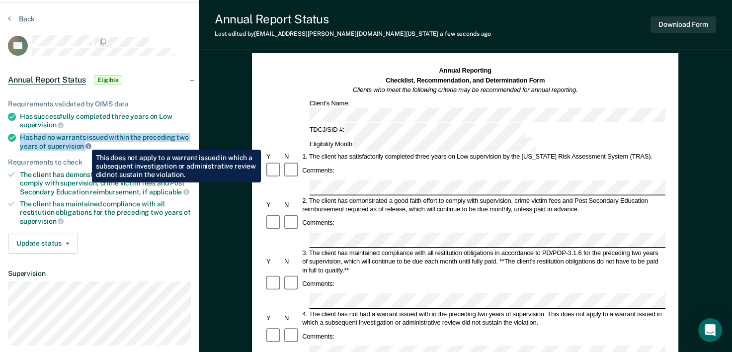
copy div "Has had no warrants issued within the preceding two years of supervision"
click at [85, 143] on icon at bounding box center [88, 146] width 6 height 6
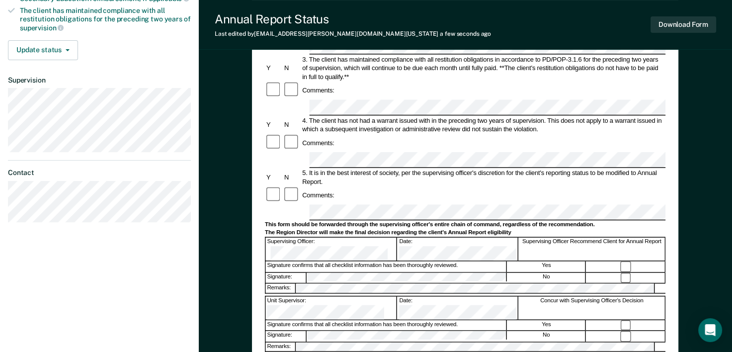
scroll to position [229, 0]
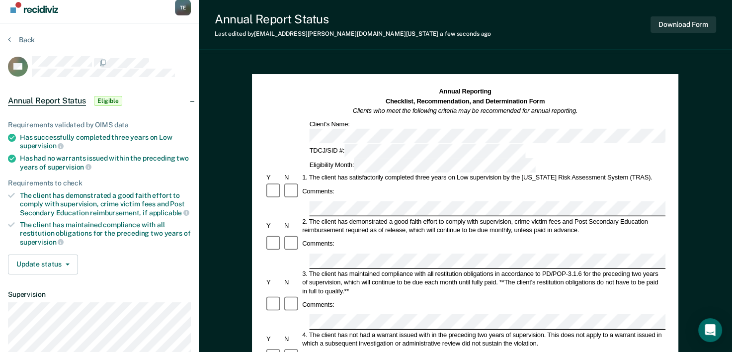
scroll to position [0, 0]
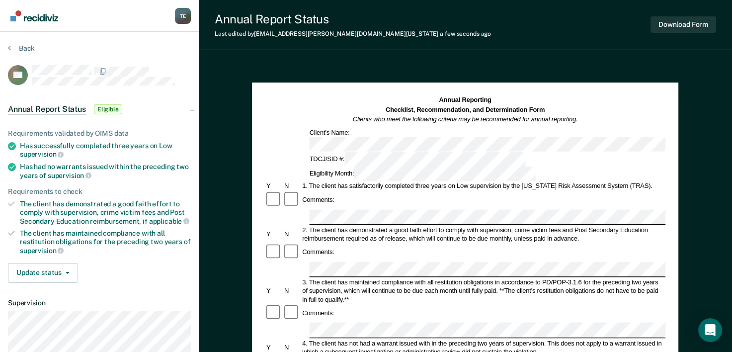
click at [462, 133] on div "Annual Reporting Checklist, Recommendation, and Determination Form Clients who …" at bounding box center [465, 137] width 401 height 85
click at [692, 18] on button "Download Form" at bounding box center [684, 24] width 66 height 16
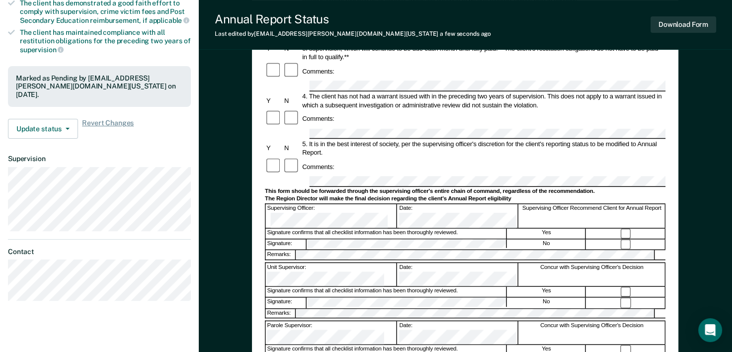
scroll to position [233, 0]
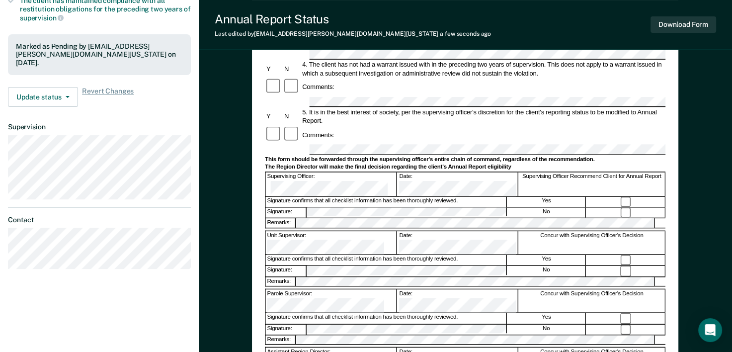
click at [296, 133] on form "Annual Reporting Checklist, Recommendation, and Determination Form Clients who …" at bounding box center [465, 166] width 401 height 607
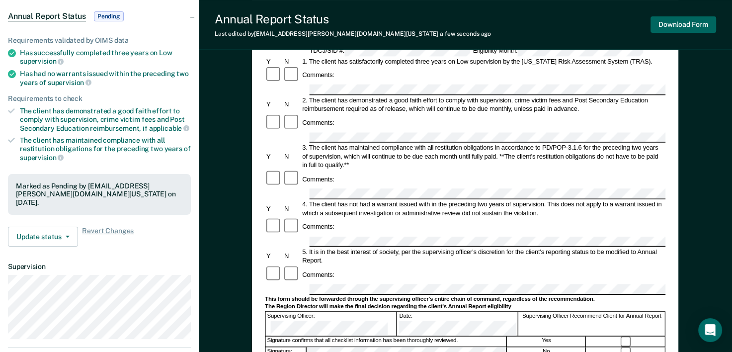
scroll to position [0, 0]
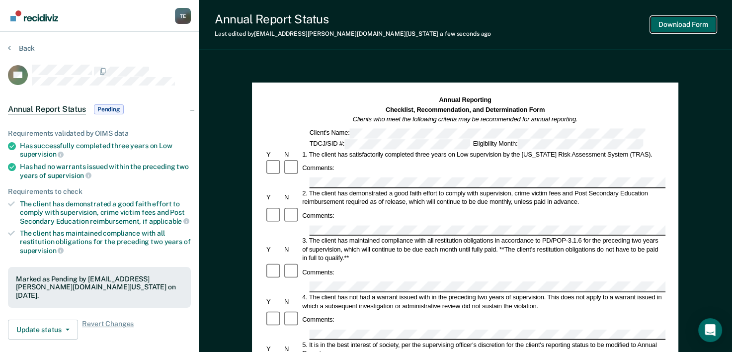
click at [658, 29] on button "Download Form" at bounding box center [684, 24] width 66 height 16
click at [19, 48] on button "Back" at bounding box center [21, 48] width 27 height 9
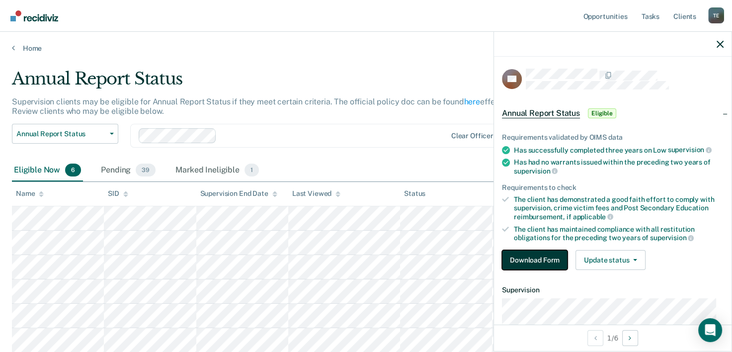
click at [545, 263] on button "Download Form" at bounding box center [535, 260] width 66 height 20
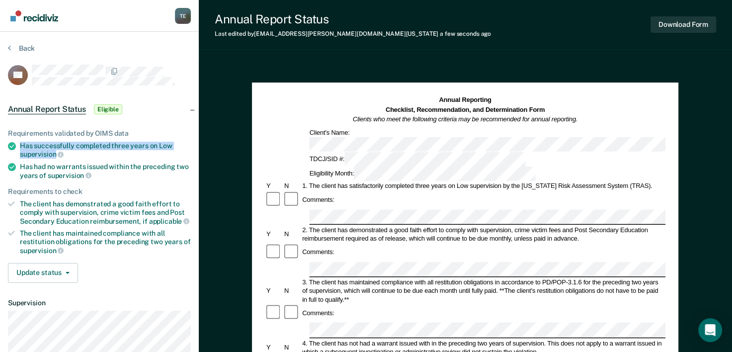
drag, startPoint x: 20, startPoint y: 143, endPoint x: 57, endPoint y: 151, distance: 37.7
click at [57, 151] on div "Has successfully completed three years on Low supervision" at bounding box center [105, 150] width 171 height 17
copy div "Has successfully completed three years on Low supervision"
click at [23, 200] on div "The client has demonstrated a good faith effort to comply with supervision, cri…" at bounding box center [105, 212] width 171 height 25
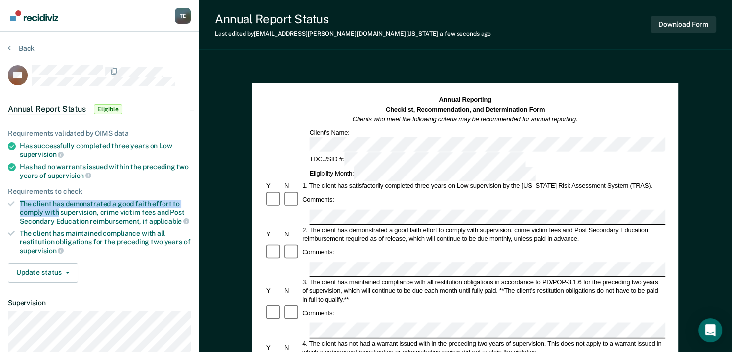
drag, startPoint x: 19, startPoint y: 199, endPoint x: 59, endPoint y: 211, distance: 41.5
click at [59, 211] on li "The client has demonstrated a good faith effort to comply with supervision, cri…" at bounding box center [99, 212] width 183 height 25
copy div "The client has demonstrated a good faith effort to comply with"
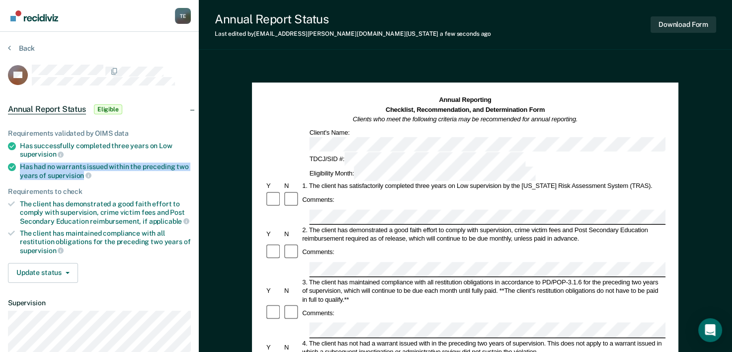
drag, startPoint x: 20, startPoint y: 164, endPoint x: 83, endPoint y: 174, distance: 64.1
click at [83, 174] on div "Has had no warrants issued within the preceding two years of supervision" at bounding box center [105, 171] width 171 height 17
copy div "Has had no warrants issued within the preceding two years of supervision"
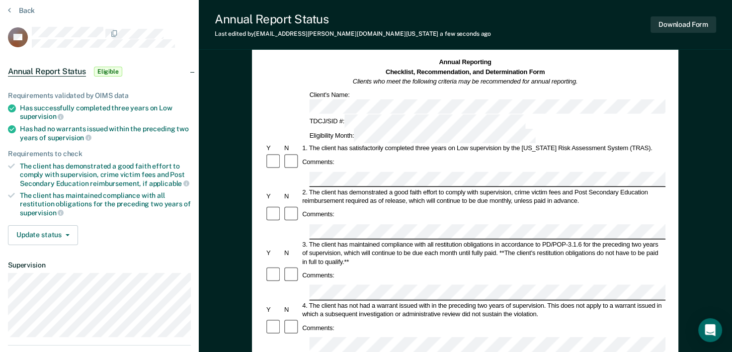
scroll to position [25, 0]
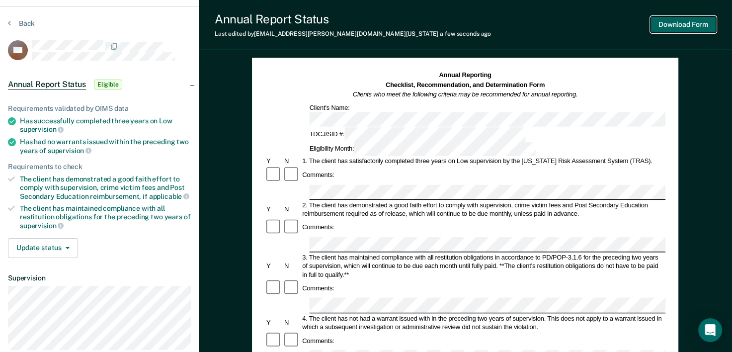
click at [676, 18] on button "Download Form" at bounding box center [684, 24] width 66 height 16
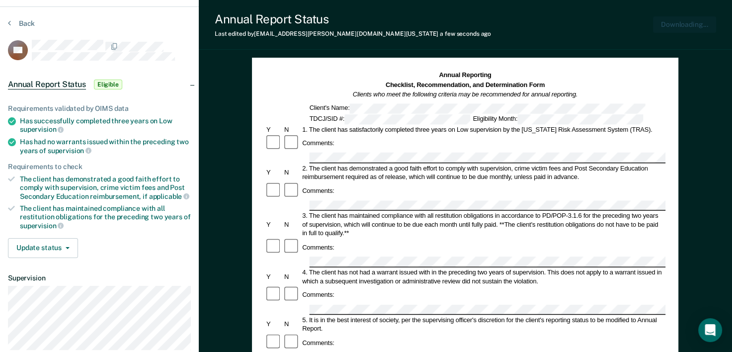
scroll to position [0, 0]
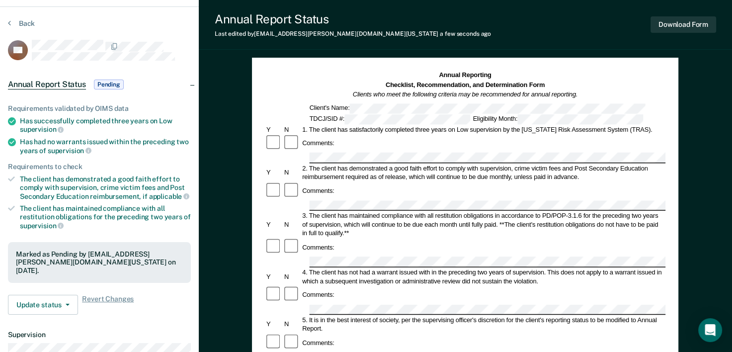
click at [12, 18] on section "Back SB Annual Report Status Pending Requirements validated by OIMS data Has su…" at bounding box center [99, 252] width 199 height 490
click at [17, 21] on button "Back" at bounding box center [21, 23] width 27 height 9
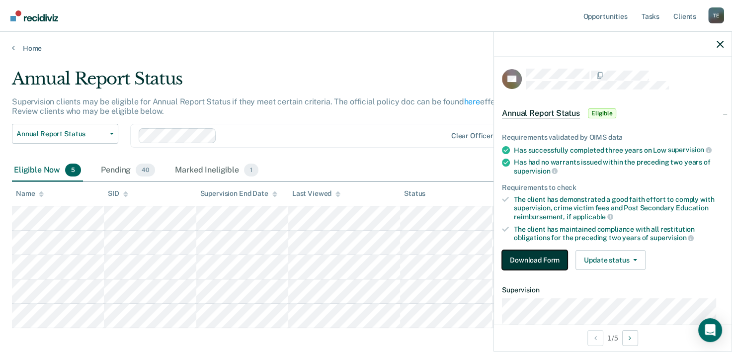
click at [511, 250] on button "Download Form" at bounding box center [535, 260] width 66 height 20
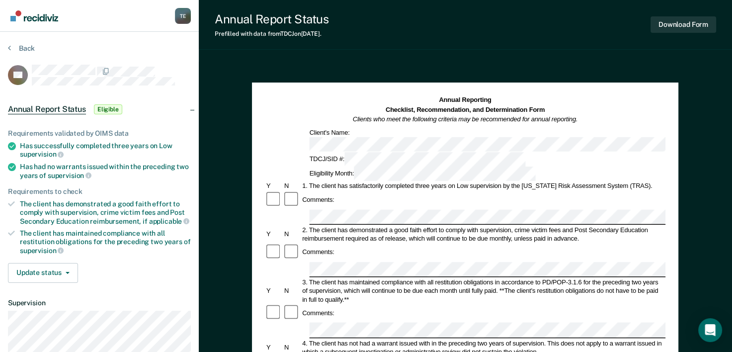
click at [470, 152] on div "TDCJ/SID #: Eligibility Month:" at bounding box center [465, 166] width 401 height 29
click at [470, 152] on div "TDCJ/SID #:" at bounding box center [417, 159] width 219 height 14
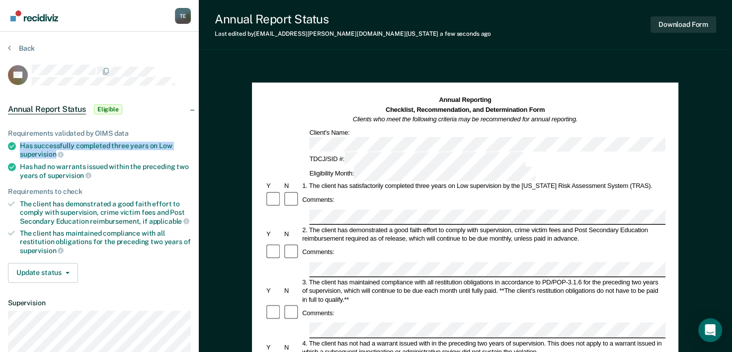
drag, startPoint x: 56, startPoint y: 153, endPoint x: 19, endPoint y: 143, distance: 37.8
click at [19, 143] on li "Has successfully completed three years on Low supervision" at bounding box center [99, 150] width 183 height 17
copy div "Has successfully completed three years on Low supervision"
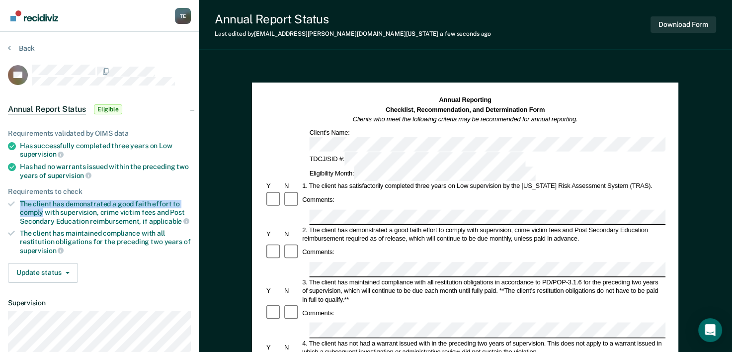
drag, startPoint x: 18, startPoint y: 200, endPoint x: 44, endPoint y: 209, distance: 27.3
click at [44, 209] on li "The client has demonstrated a good faith effort to comply with supervision, cri…" at bounding box center [99, 212] width 183 height 25
copy div "The client has demonstrated a good faith effort to comply"
drag, startPoint x: 17, startPoint y: 201, endPoint x: 45, endPoint y: 209, distance: 29.1
click at [45, 209] on li "The client has demonstrated a good faith effort to comply with supervision, cri…" at bounding box center [99, 212] width 183 height 25
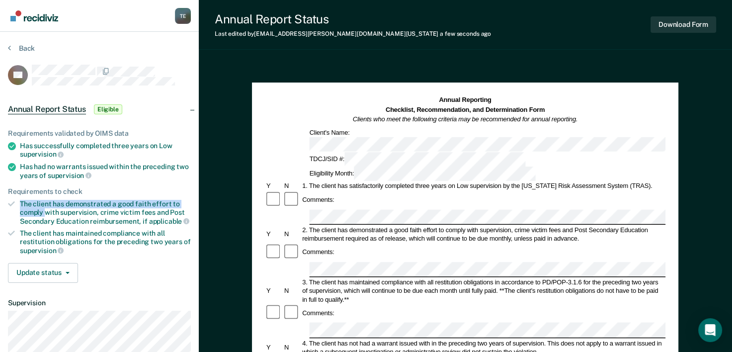
copy div "The client has demonstrated a good faith effort to comply"
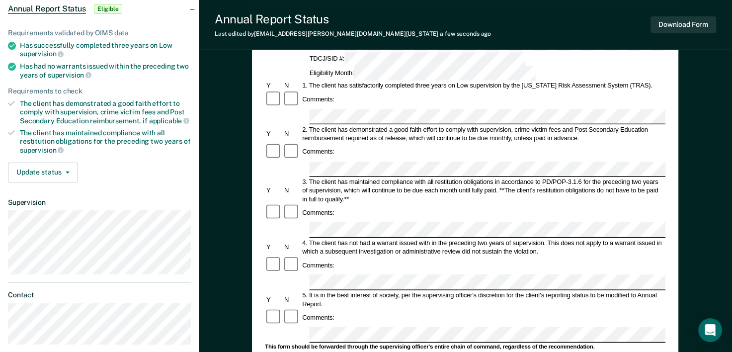
scroll to position [108, 0]
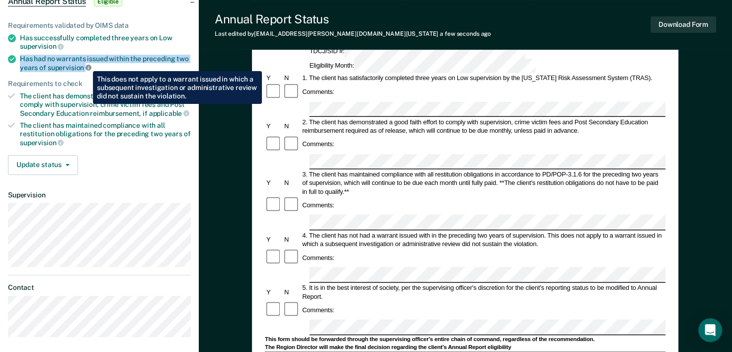
drag, startPoint x: 19, startPoint y: 57, endPoint x: 85, endPoint y: 64, distance: 66.9
click at [85, 64] on li "Has had no warrants issued within the preceding two years of supervision" at bounding box center [99, 63] width 183 height 17
copy div "Has had no warrants issued within the preceding two years of supervision"
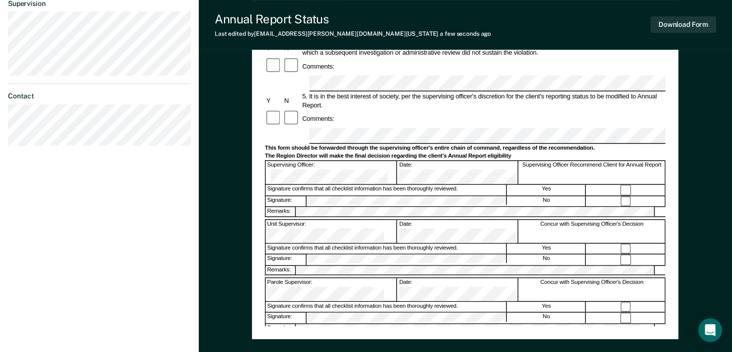
scroll to position [302, 0]
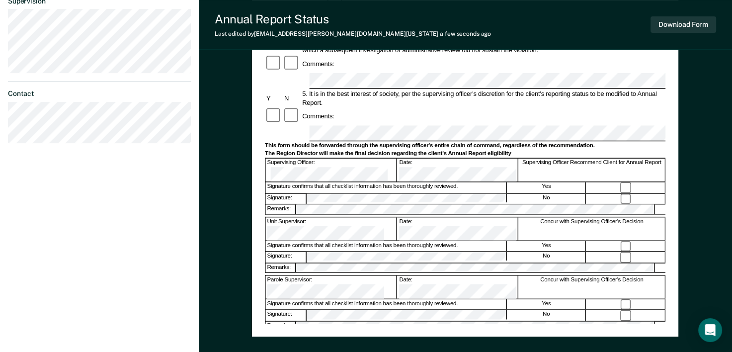
click at [316, 63] on form "Annual Reporting Checklist, Recommendation, and Determination Form Clients who …" at bounding box center [465, 125] width 401 height 662
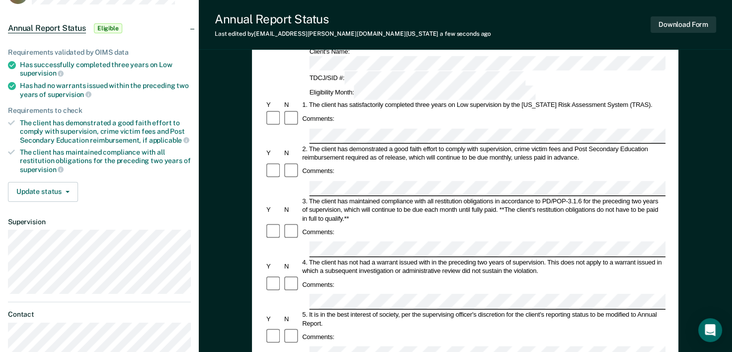
scroll to position [70, 0]
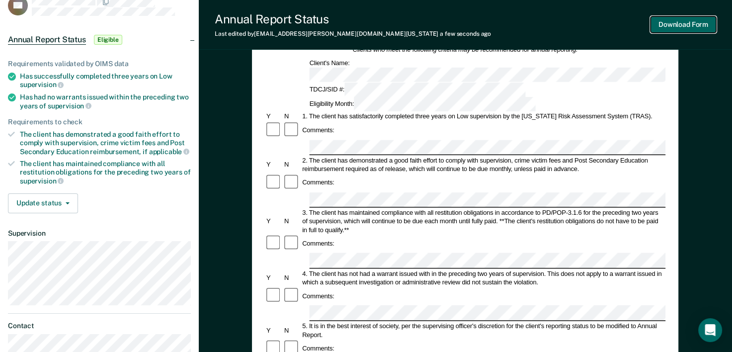
click at [666, 26] on button "Download Form" at bounding box center [684, 24] width 66 height 16
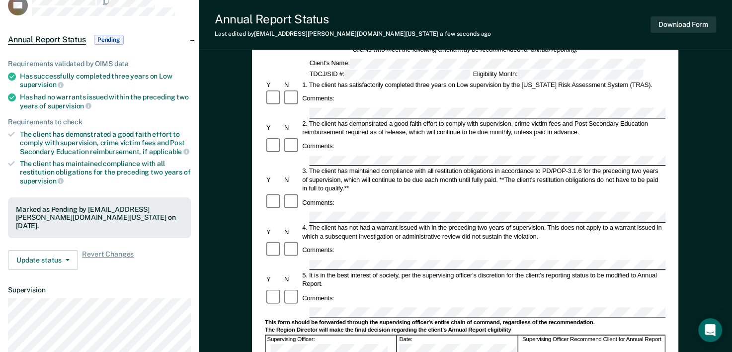
scroll to position [0, 0]
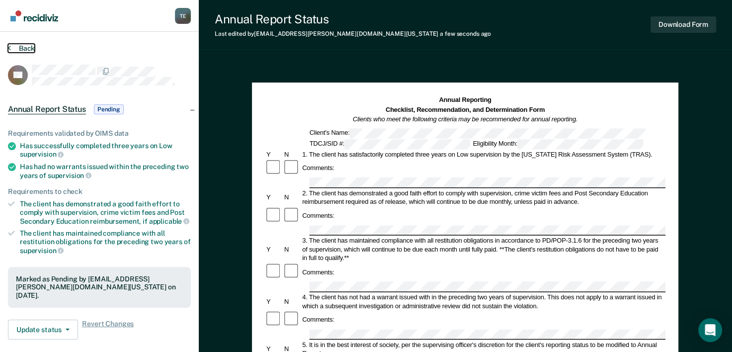
click at [25, 48] on button "Back" at bounding box center [21, 48] width 27 height 9
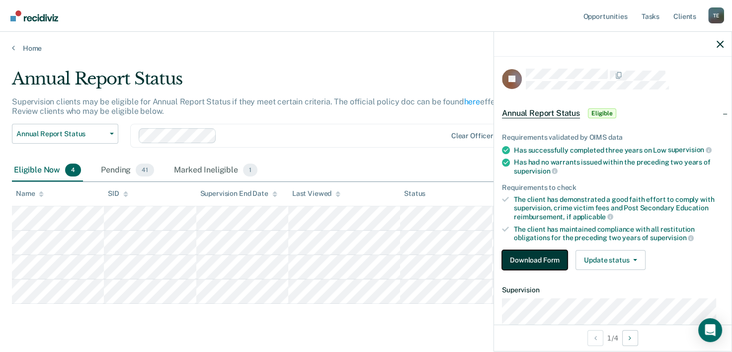
click at [521, 253] on button "Download Form" at bounding box center [535, 260] width 66 height 20
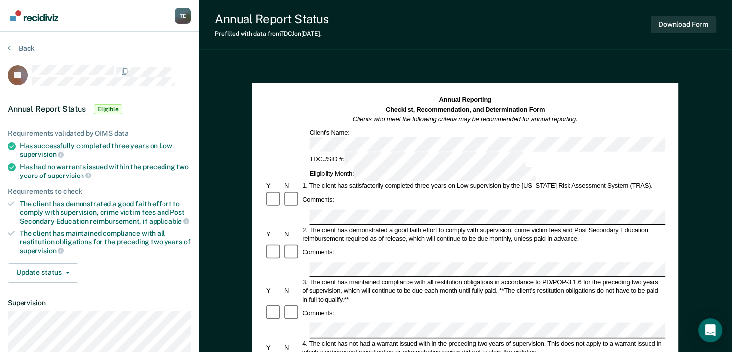
click at [465, 152] on div "TDCJ/SID #: Eligibility Month:" at bounding box center [465, 166] width 401 height 29
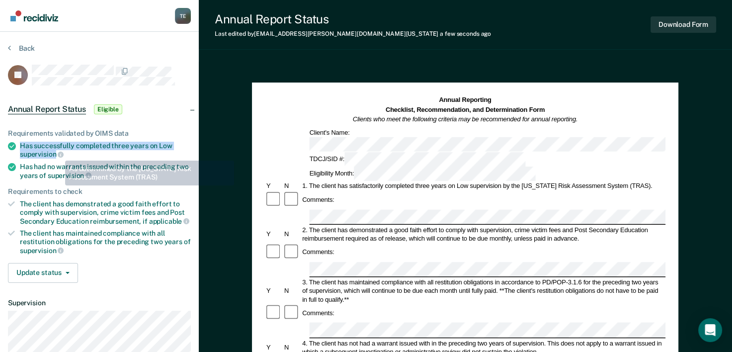
drag, startPoint x: 20, startPoint y: 144, endPoint x: 56, endPoint y: 153, distance: 36.4
click at [56, 153] on div "Has successfully completed three years on Low supervision" at bounding box center [105, 150] width 171 height 17
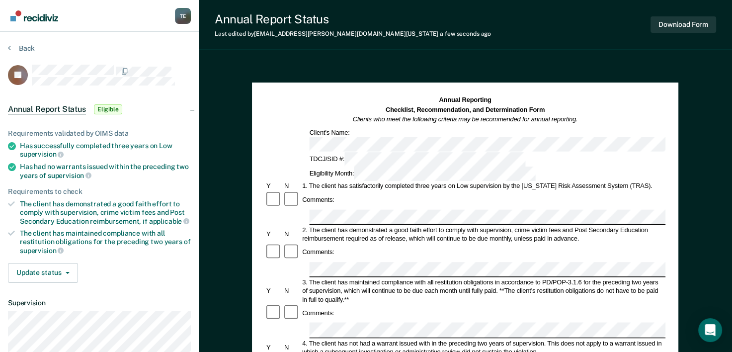
click at [335, 191] on div "Comments:" at bounding box center [465, 200] width 401 height 18
drag, startPoint x: 16, startPoint y: 200, endPoint x: 43, endPoint y: 211, distance: 29.6
click at [43, 211] on li "The client has demonstrated a good faith effort to comply with supervision, cri…" at bounding box center [99, 212] width 183 height 25
click at [384, 278] on div "3. The client has maintained compliance with all restitution obligations in acc…" at bounding box center [483, 291] width 365 height 26
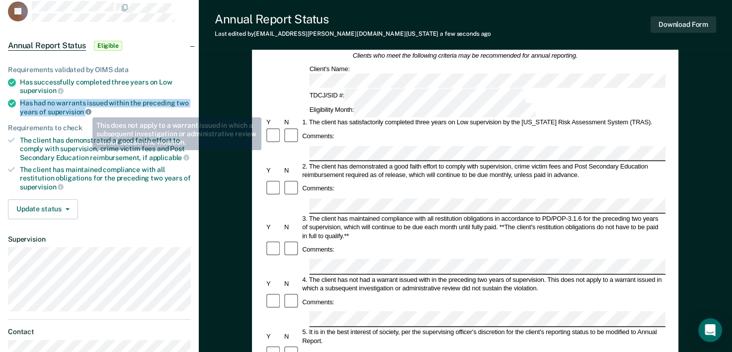
drag, startPoint x: 19, startPoint y: 99, endPoint x: 85, endPoint y: 110, distance: 67.4
click at [85, 110] on li "Has had no warrants issued within the preceding two years of supervision" at bounding box center [99, 107] width 183 height 17
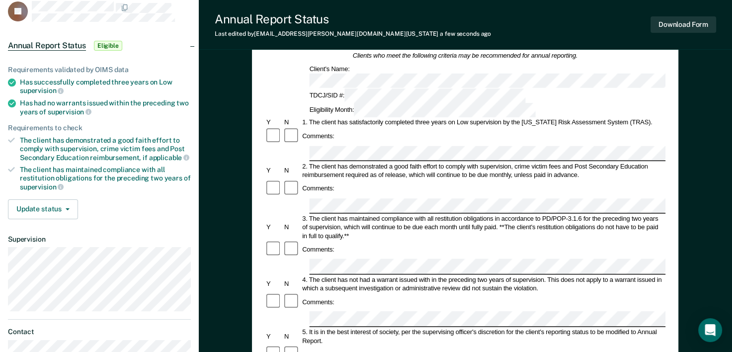
click at [343, 328] on div "5. It is in the best interest of society, per the supervising officer's discret…" at bounding box center [483, 336] width 365 height 17
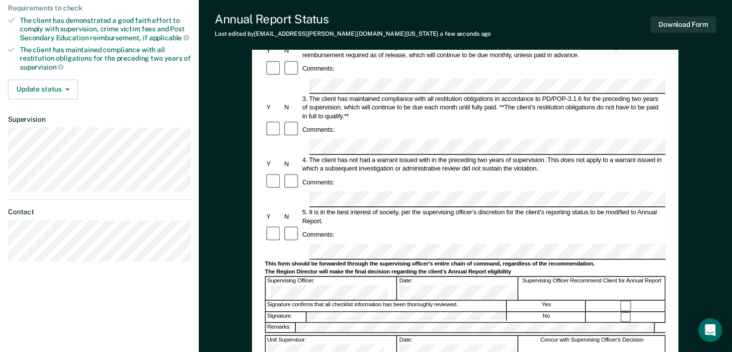
scroll to position [207, 0]
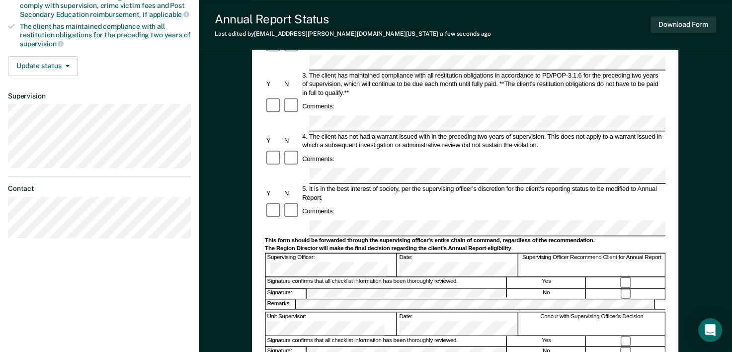
click at [624, 347] on div at bounding box center [626, 352] width 79 height 10
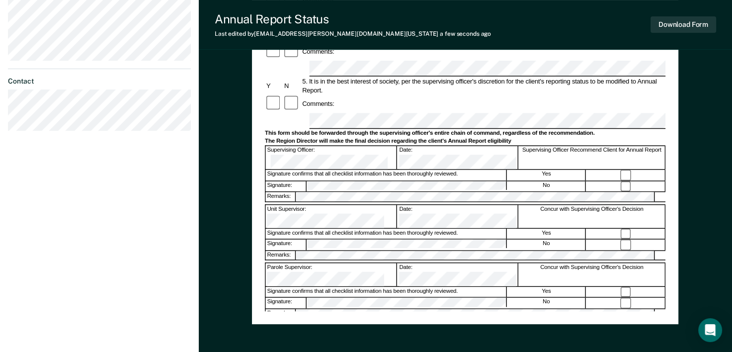
click at [190, 226] on div "Tyqaisha Eatmon T E Profile How it works Log Out Back CJ Annual Report Status E…" at bounding box center [366, 21] width 732 height 670
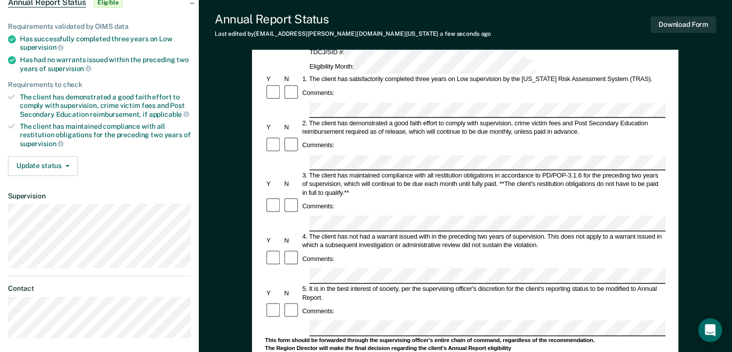
scroll to position [0, 0]
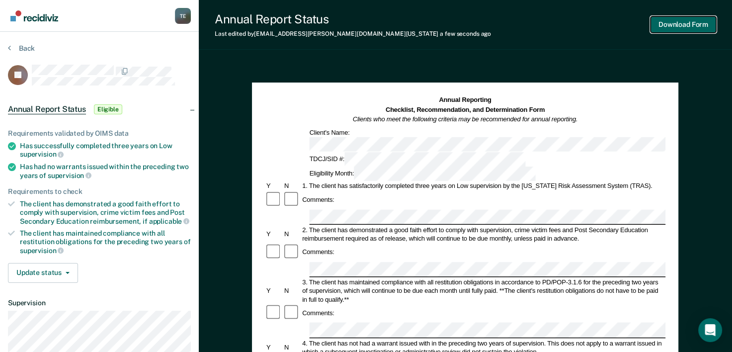
click at [686, 26] on button "Download Form" at bounding box center [684, 24] width 66 height 16
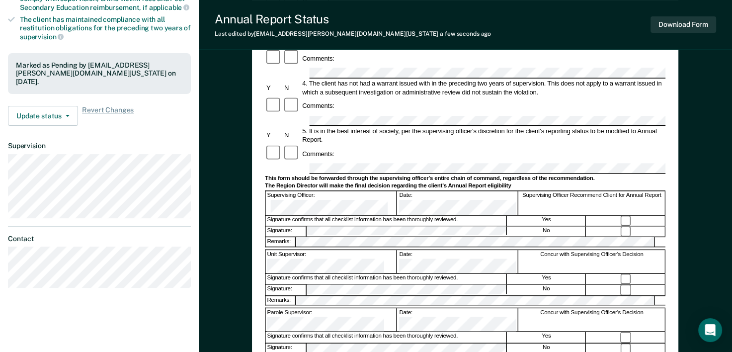
scroll to position [212, 0]
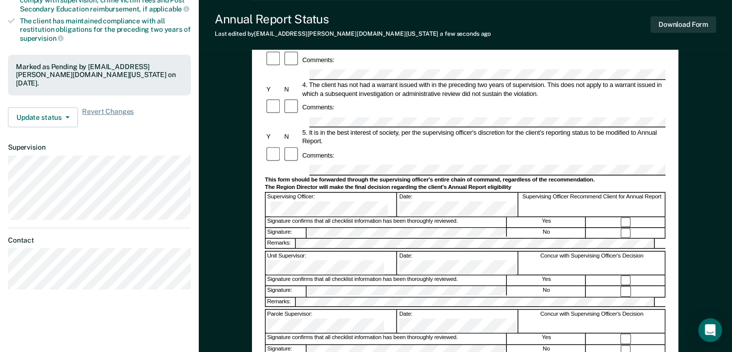
click at [303, 132] on form "Annual Reporting Checklist, Recommendation, and Determination Form Clients who …" at bounding box center [465, 186] width 401 height 607
click at [684, 28] on button "Download Form" at bounding box center [684, 24] width 66 height 16
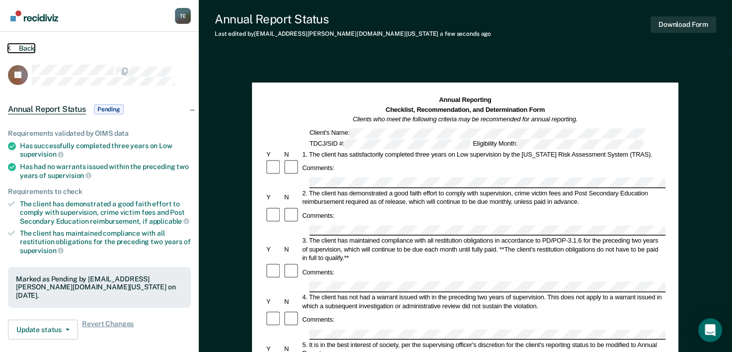
click at [17, 50] on button "Back" at bounding box center [21, 48] width 27 height 9
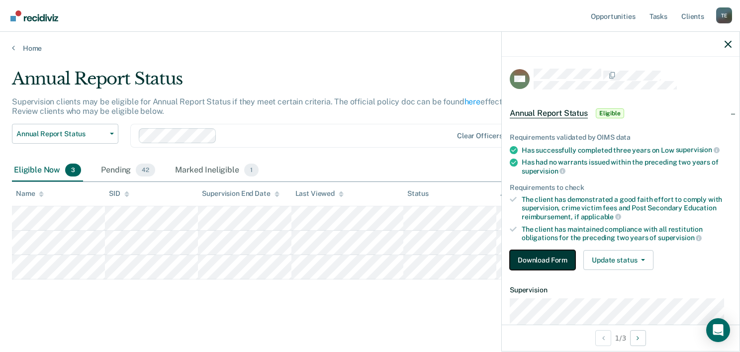
click at [521, 256] on button "Download Form" at bounding box center [542, 260] width 66 height 20
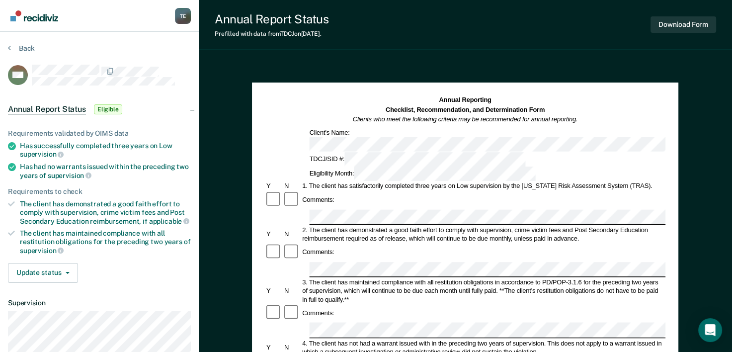
click at [466, 152] on div "TDCJ/SID #: Eligibility Month:" at bounding box center [465, 166] width 401 height 29
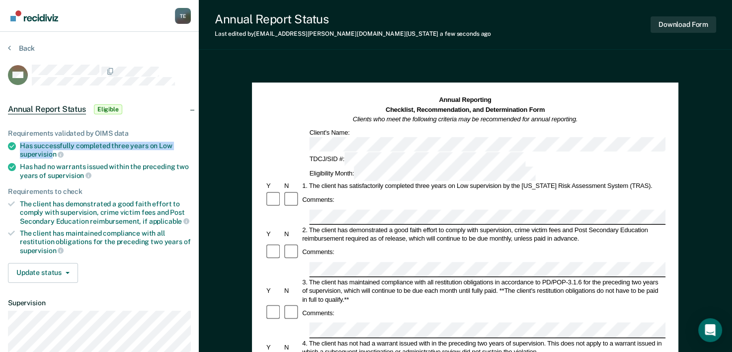
drag, startPoint x: 54, startPoint y: 151, endPoint x: 18, endPoint y: 144, distance: 36.0
click at [18, 144] on li "Has successfully completed three years on Low supervision" at bounding box center [99, 150] width 183 height 17
drag, startPoint x: 18, startPoint y: 144, endPoint x: 55, endPoint y: 153, distance: 37.9
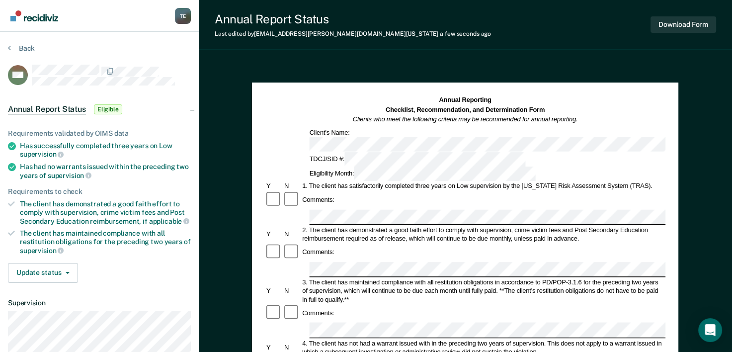
click at [55, 153] on span "supervision" at bounding box center [42, 154] width 44 height 8
drag, startPoint x: 56, startPoint y: 153, endPoint x: 14, endPoint y: 143, distance: 42.9
click at [14, 143] on li "Has successfully completed three years on Low supervision" at bounding box center [99, 150] width 183 height 17
drag, startPoint x: 20, startPoint y: 200, endPoint x: 46, endPoint y: 213, distance: 28.2
click at [46, 213] on div "The client has demonstrated a good faith effort to comply with supervision, cri…" at bounding box center [105, 212] width 171 height 25
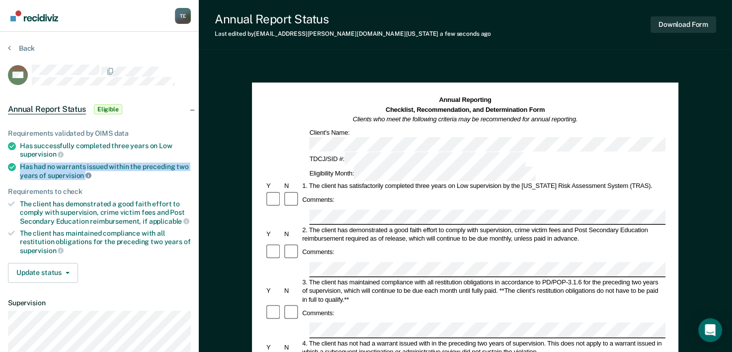
drag, startPoint x: 21, startPoint y: 167, endPoint x: 84, endPoint y: 171, distance: 63.2
click at [84, 171] on div "Has had no warrants issued within the preceding two years of supervision" at bounding box center [105, 171] width 171 height 17
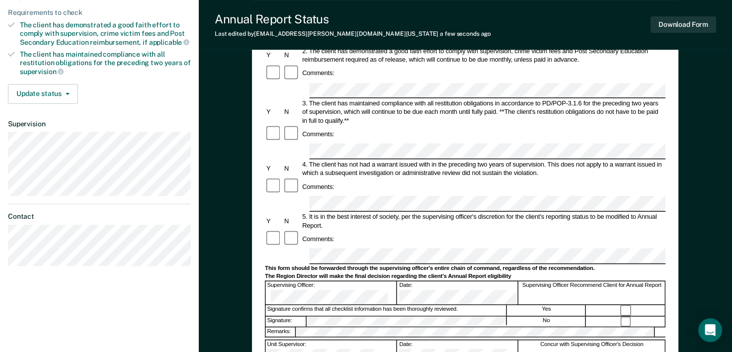
scroll to position [179, 0]
click at [626, 304] on div "Signature confirms that all checklist information has been thoroughly reviewed.…" at bounding box center [465, 309] width 401 height 11
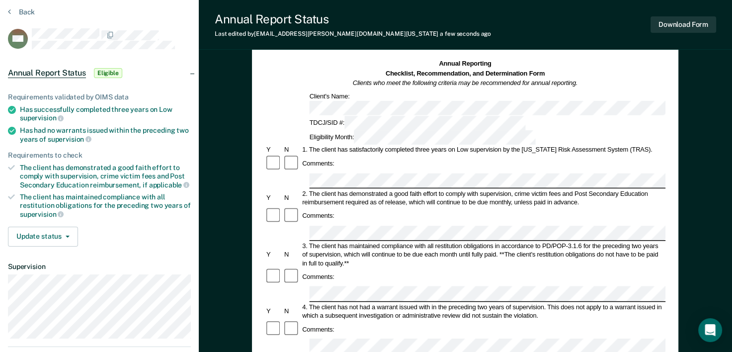
scroll to position [0, 0]
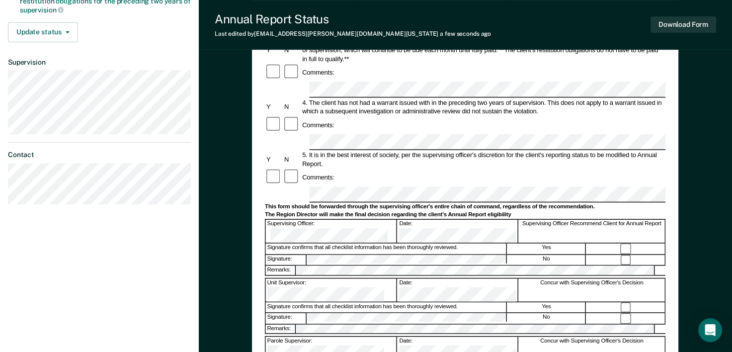
drag, startPoint x: 262, startPoint y: 132, endPoint x: 378, endPoint y: 106, distance: 118.3
click at [378, 168] on div "Comments:" at bounding box center [465, 177] width 401 height 18
click at [211, 93] on div "Annual Reporting Checklist, Recommendation, and Determination Form Clients who …" at bounding box center [465, 148] width 533 height 654
click at [691, 32] on button "Download Form" at bounding box center [684, 24] width 66 height 16
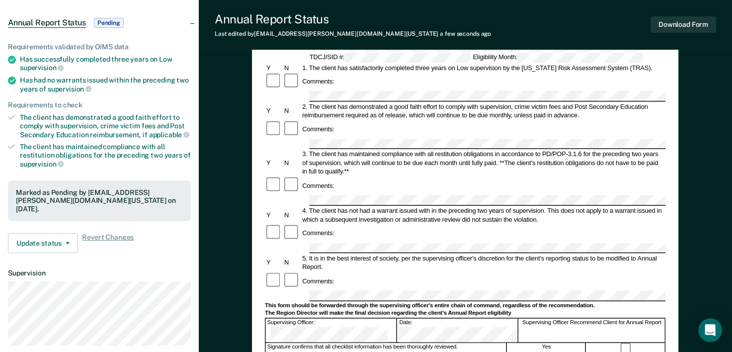
scroll to position [0, 0]
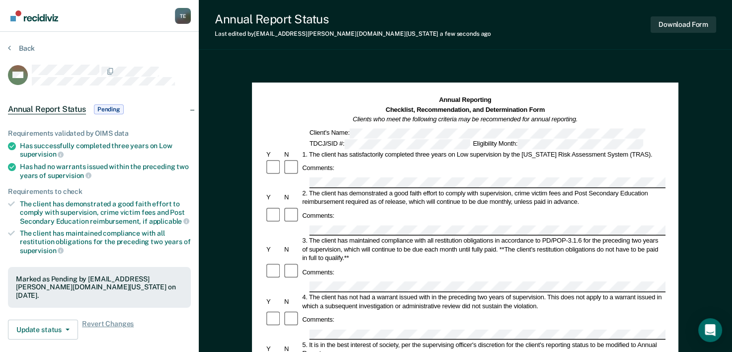
click at [27, 50] on button "Back" at bounding box center [21, 48] width 27 height 9
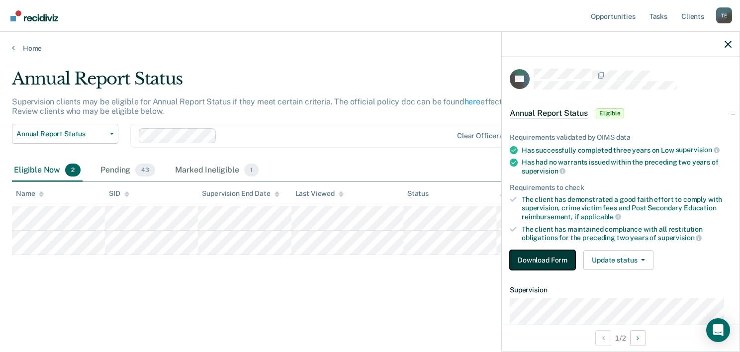
click at [550, 254] on button "Download Form" at bounding box center [542, 260] width 66 height 20
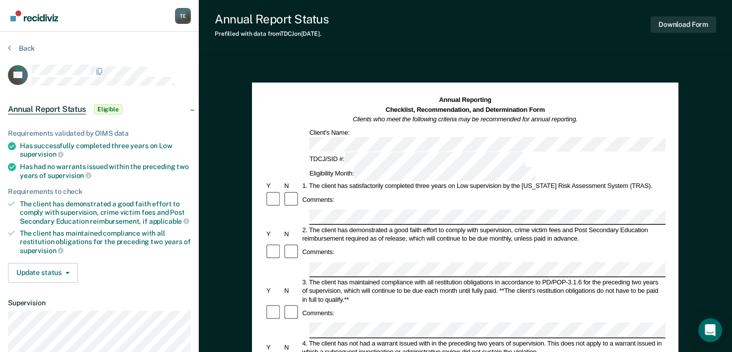
click at [442, 135] on div "Annual Reporting Checklist, Recommendation, and Determination Form Clients who …" at bounding box center [465, 137] width 401 height 85
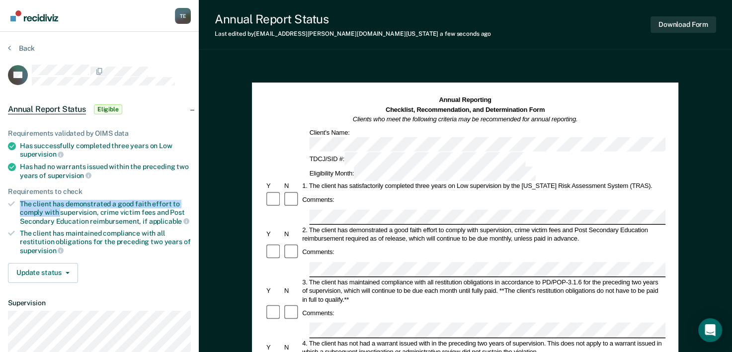
drag, startPoint x: 19, startPoint y: 197, endPoint x: 61, endPoint y: 211, distance: 44.0
click at [61, 211] on li "The client has demonstrated a good faith effort to comply with supervision, cri…" at bounding box center [99, 212] width 183 height 25
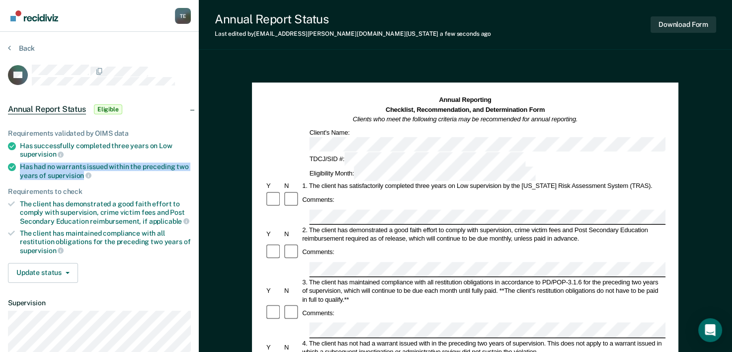
drag, startPoint x: 18, startPoint y: 165, endPoint x: 82, endPoint y: 174, distance: 64.8
click at [82, 174] on li "Has had no warrants issued within the preceding two years of supervision" at bounding box center [99, 171] width 183 height 17
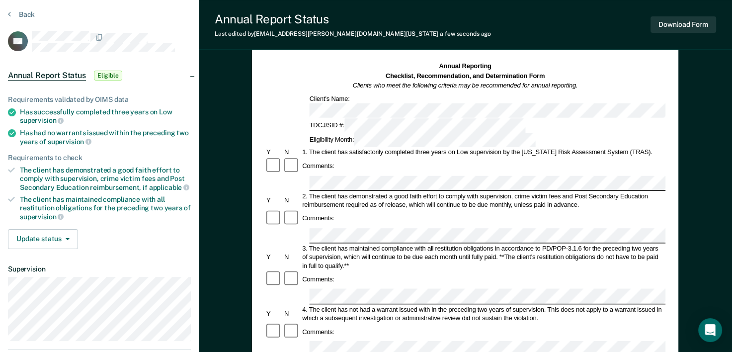
scroll to position [28, 0]
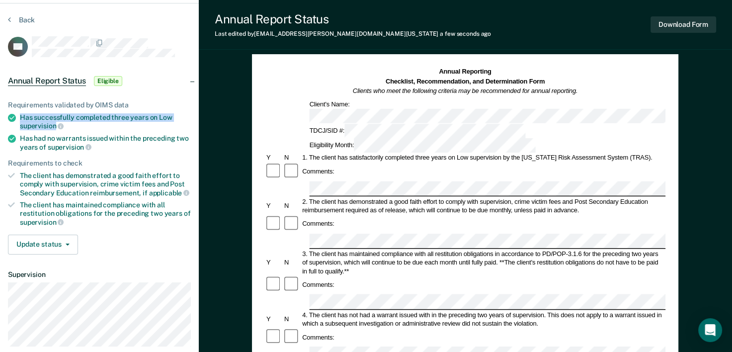
drag, startPoint x: 22, startPoint y: 111, endPoint x: 56, endPoint y: 123, distance: 35.8
click at [56, 123] on div "Has successfully completed three years on Low supervision" at bounding box center [105, 121] width 171 height 17
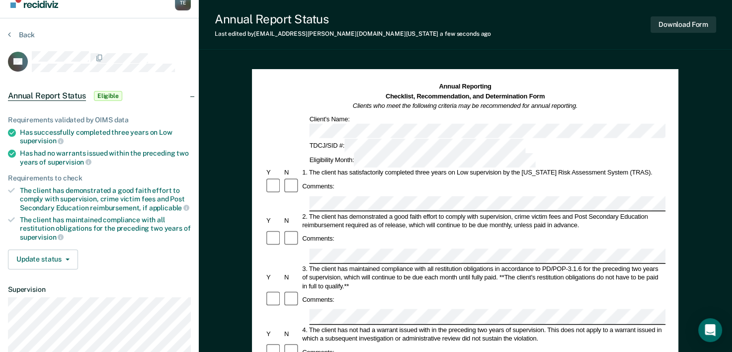
scroll to position [14, 0]
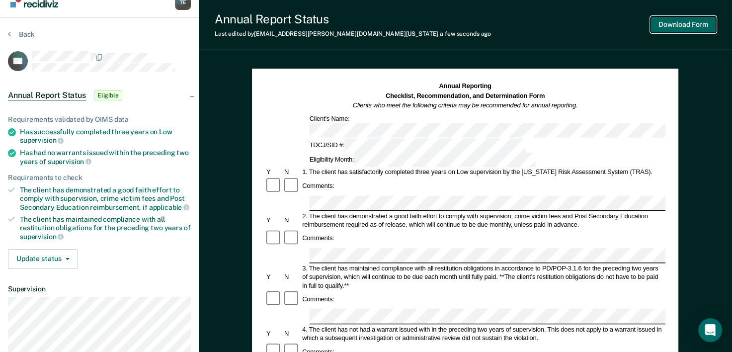
click at [689, 22] on button "Download Form" at bounding box center [684, 24] width 66 height 16
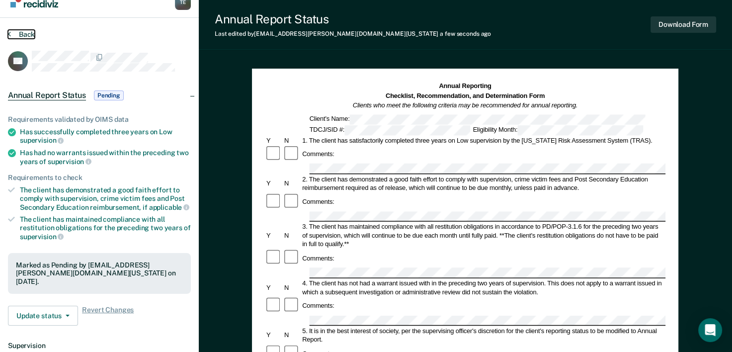
click at [24, 34] on button "Back" at bounding box center [21, 34] width 27 height 9
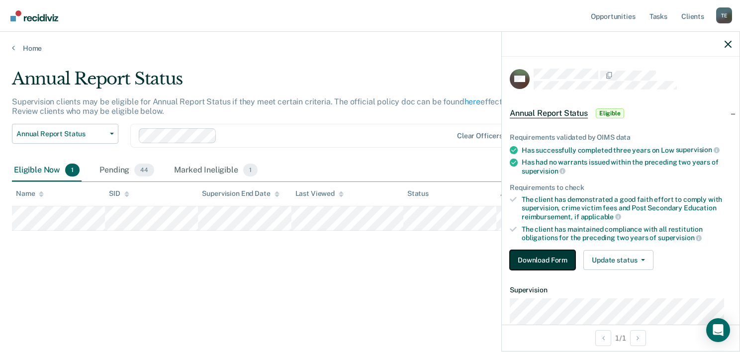
click at [538, 262] on button "Download Form" at bounding box center [542, 260] width 66 height 20
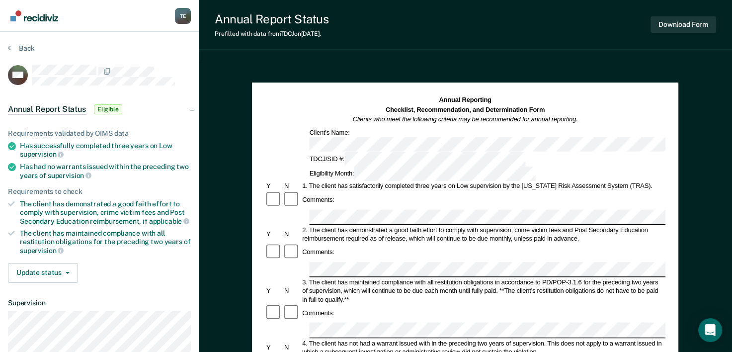
click at [461, 152] on div "TDCJ/SID #: Eligibility Month:" at bounding box center [465, 166] width 401 height 29
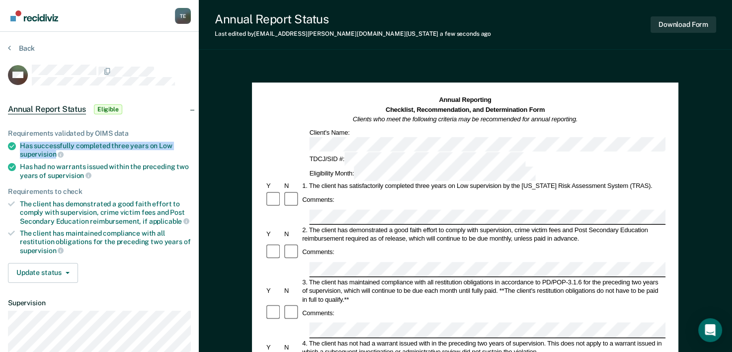
drag, startPoint x: 55, startPoint y: 153, endPoint x: 14, endPoint y: 141, distance: 42.9
click at [14, 142] on li "Has successfully completed three years on Low supervision" at bounding box center [99, 150] width 183 height 17
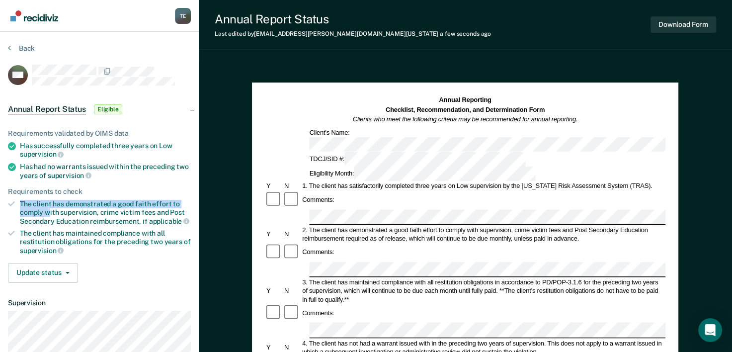
drag, startPoint x: 19, startPoint y: 201, endPoint x: 48, endPoint y: 208, distance: 29.2
click at [48, 208] on li "The client has demonstrated a good faith effort to comply with supervision, cri…" at bounding box center [99, 212] width 183 height 25
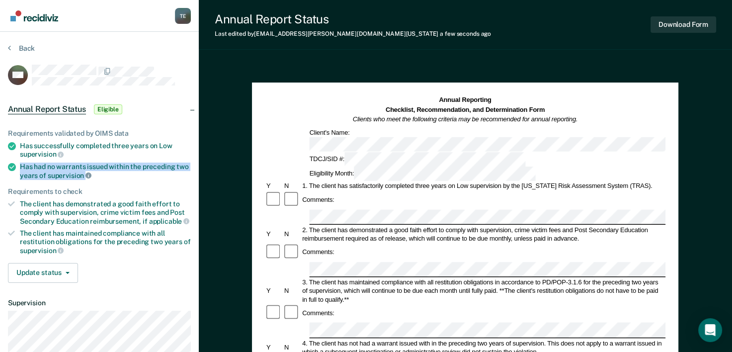
drag, startPoint x: 18, startPoint y: 166, endPoint x: 84, endPoint y: 175, distance: 66.7
click at [84, 175] on li "Has had no warrants issued within the preceding two years of supervision" at bounding box center [99, 171] width 183 height 17
click at [290, 244] on div at bounding box center [292, 253] width 18 height 18
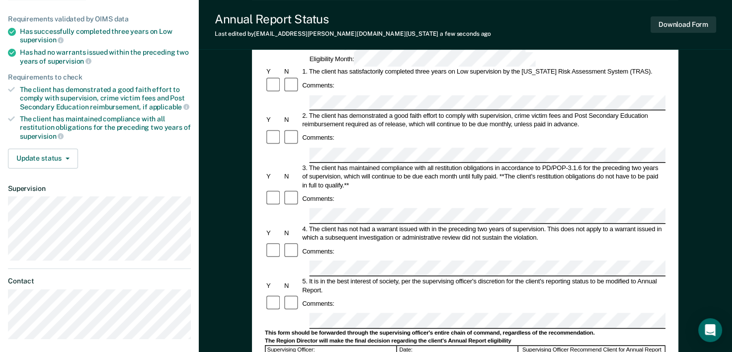
scroll to position [142, 0]
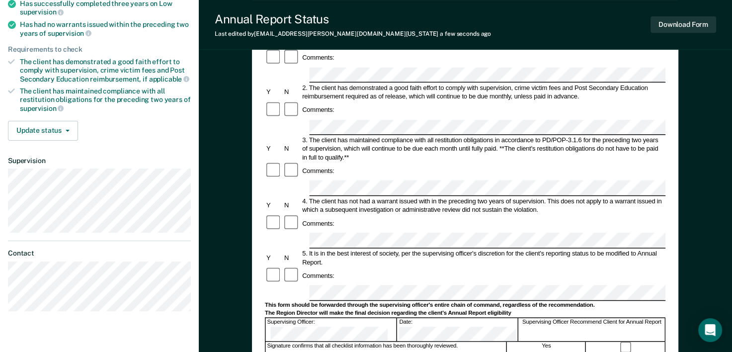
click at [311, 210] on form "Annual Reporting Checklist, Recommendation, and Determination Form Clients who …" at bounding box center [465, 284] width 401 height 662
click at [690, 20] on button "Download Form" at bounding box center [684, 24] width 66 height 16
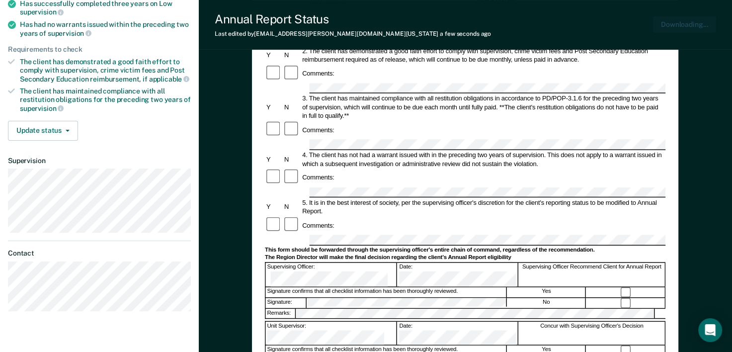
scroll to position [0, 0]
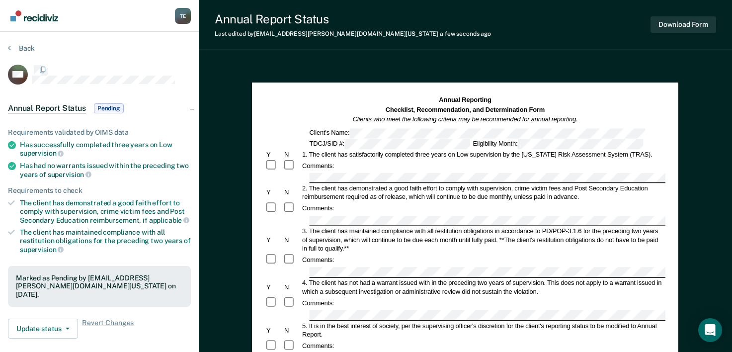
scroll to position [142, 0]
